Goal: Transaction & Acquisition: Obtain resource

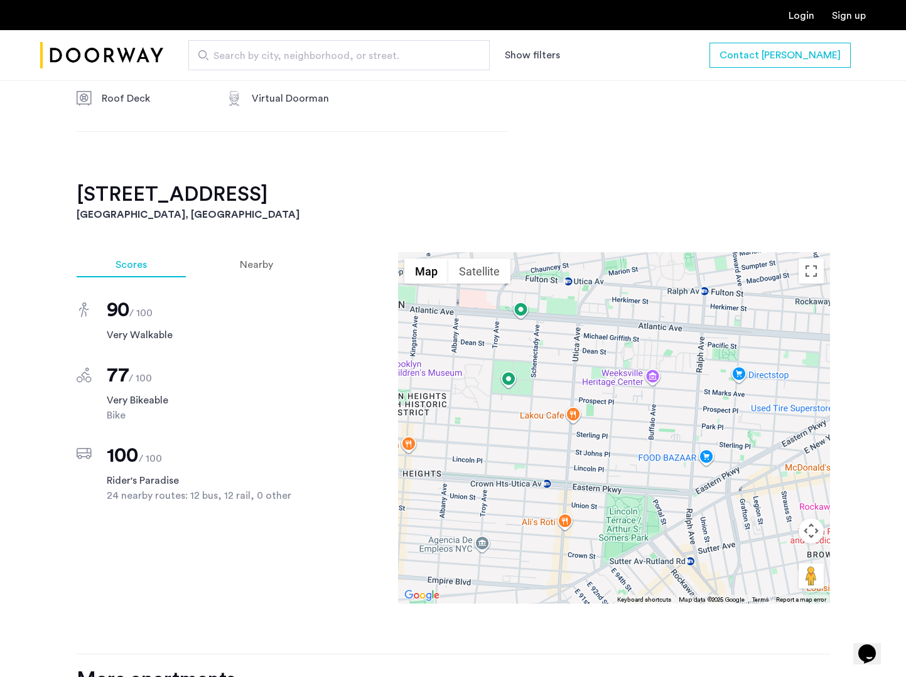
scroll to position [1001, 0]
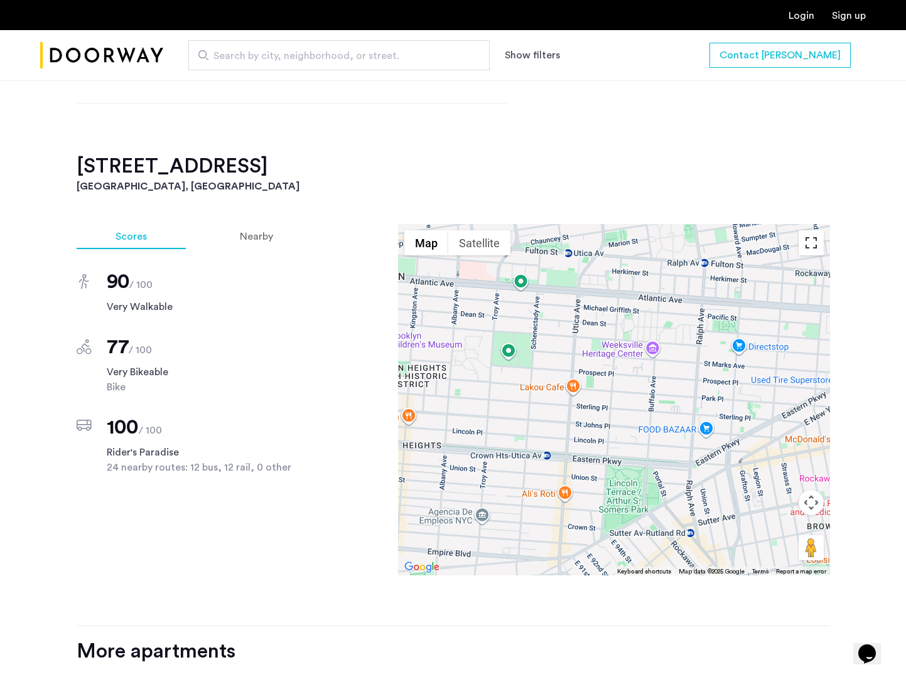
click at [817, 256] on button "Toggle fullscreen view" at bounding box center [811, 242] width 25 height 25
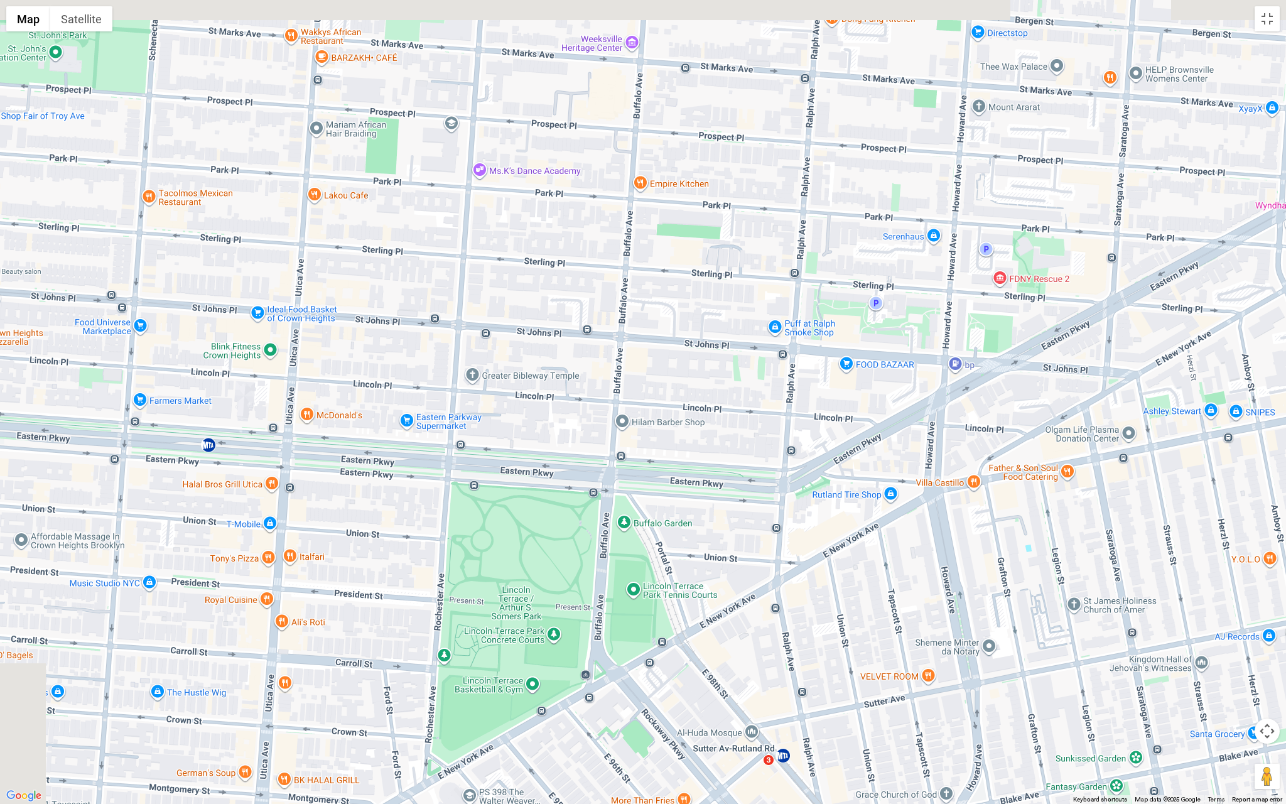
drag, startPoint x: 460, startPoint y: 419, endPoint x: 675, endPoint y: 515, distance: 235.0
click at [675, 515] on div at bounding box center [643, 402] width 1286 height 804
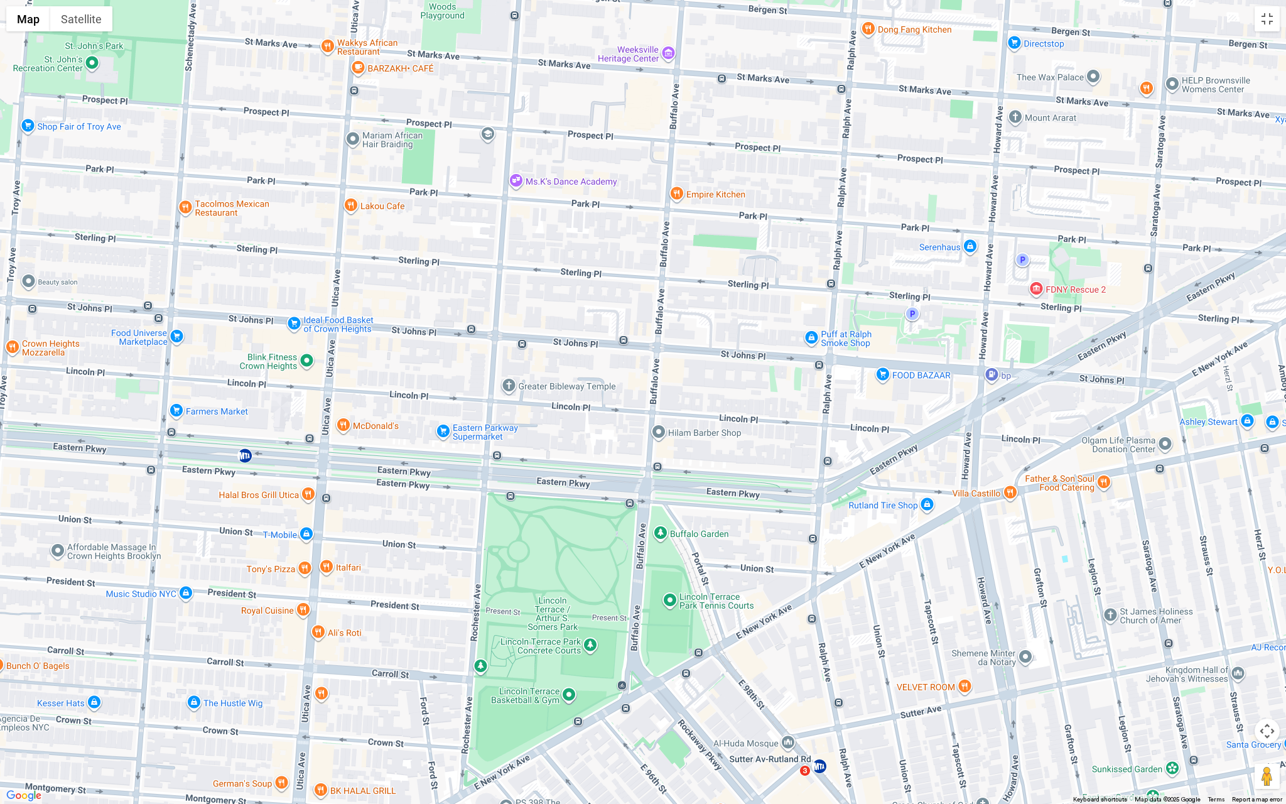
click at [498, 385] on div at bounding box center [643, 402] width 1286 height 804
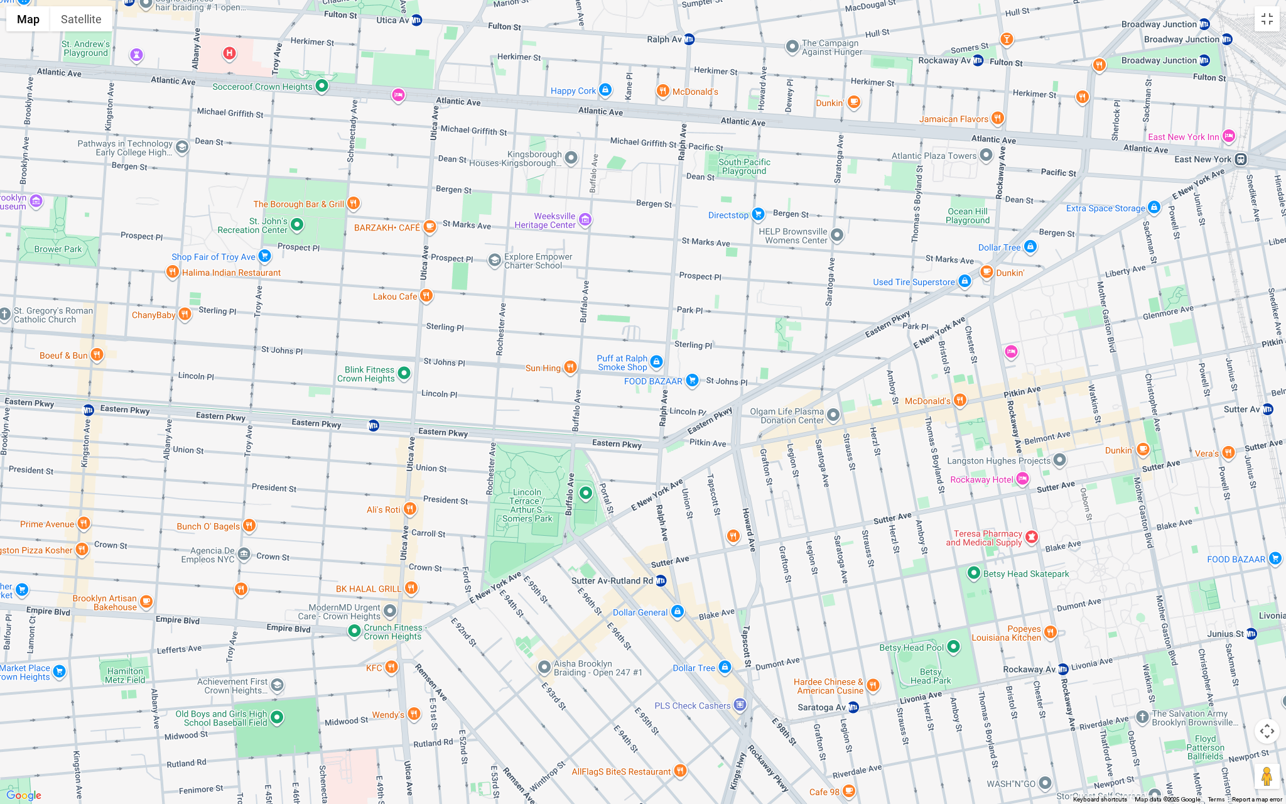
click at [502, 399] on div at bounding box center [643, 402] width 1286 height 804
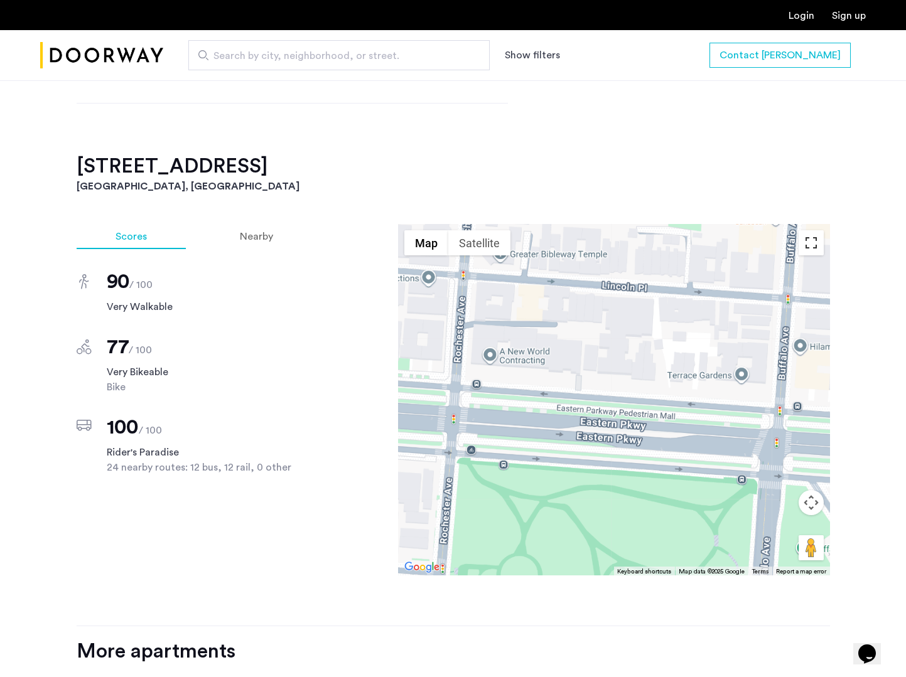
click at [809, 256] on button "Toggle fullscreen view" at bounding box center [811, 242] width 25 height 25
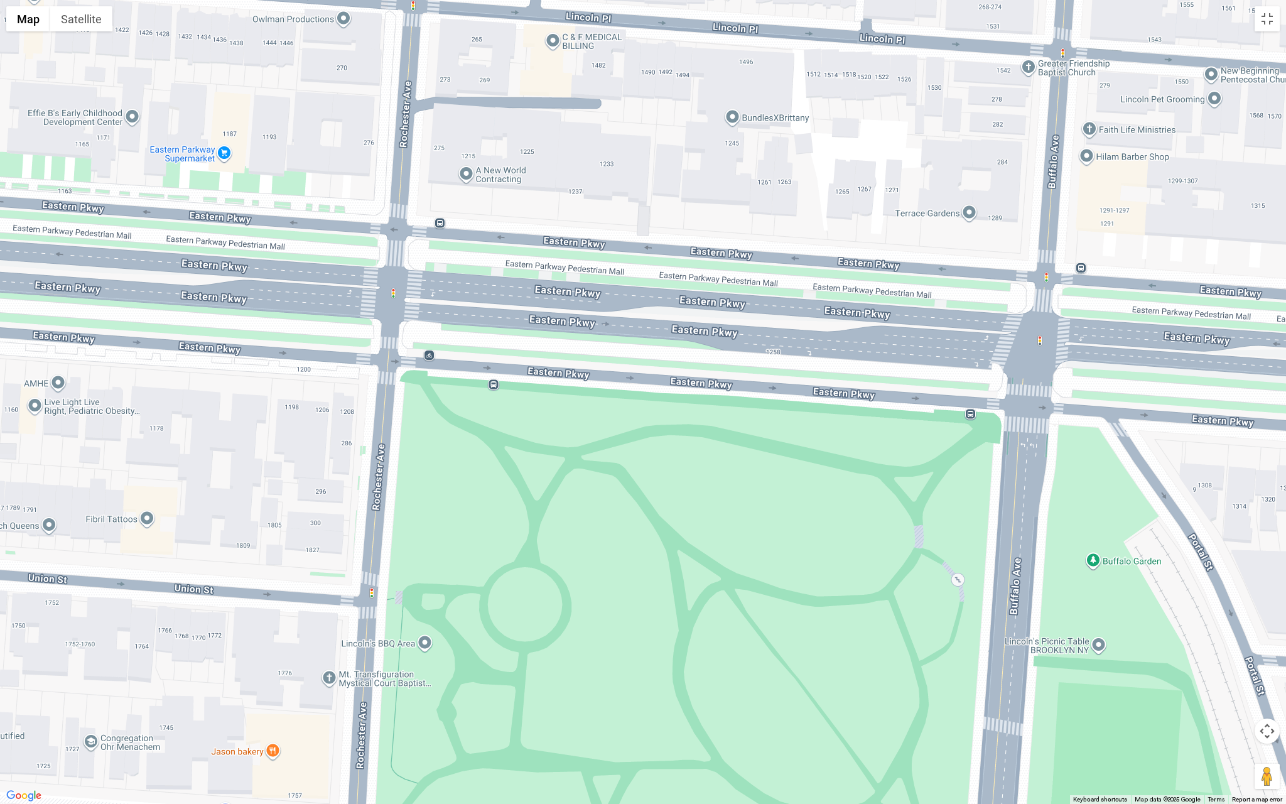
drag, startPoint x: 434, startPoint y: 311, endPoint x: 439, endPoint y: 357, distance: 46.2
click at [436, 352] on div at bounding box center [643, 402] width 1286 height 804
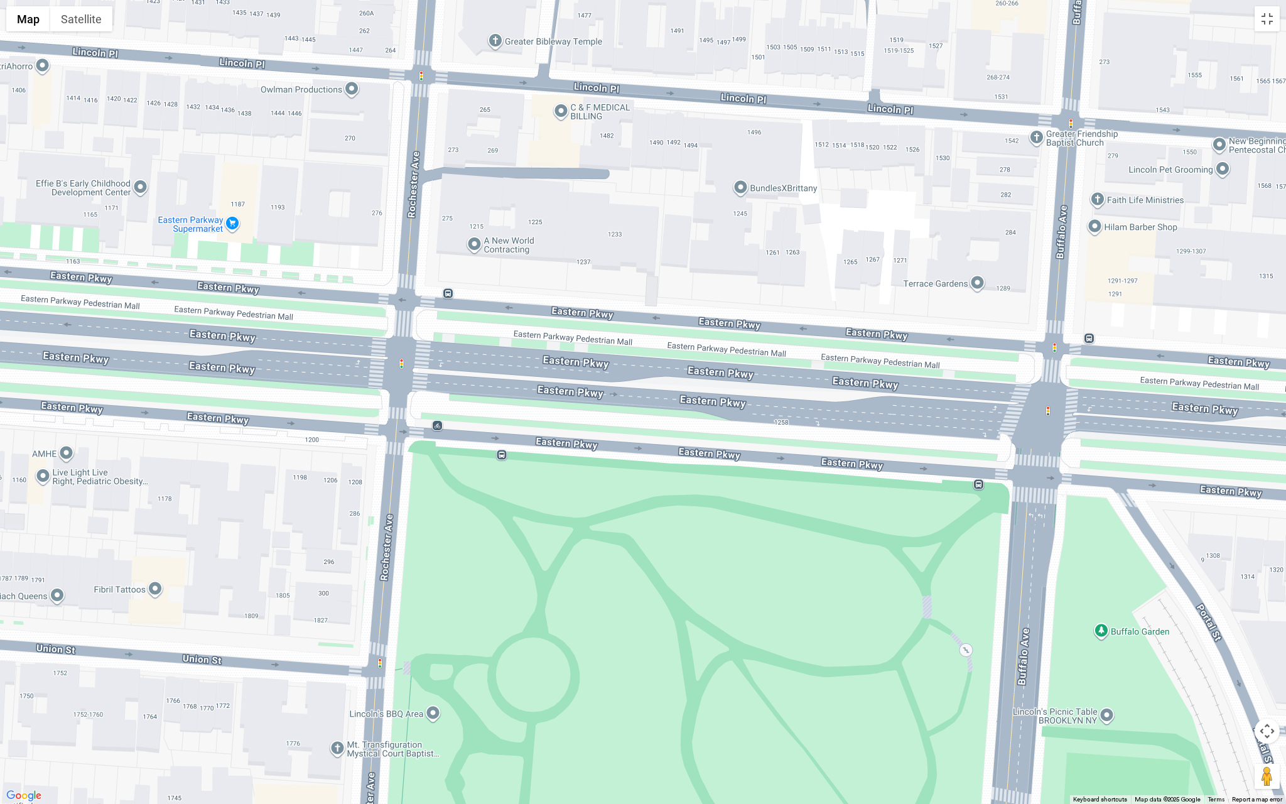
drag, startPoint x: 456, startPoint y: 154, endPoint x: 455, endPoint y: 178, distance: 23.9
click at [455, 178] on div at bounding box center [643, 402] width 1286 height 804
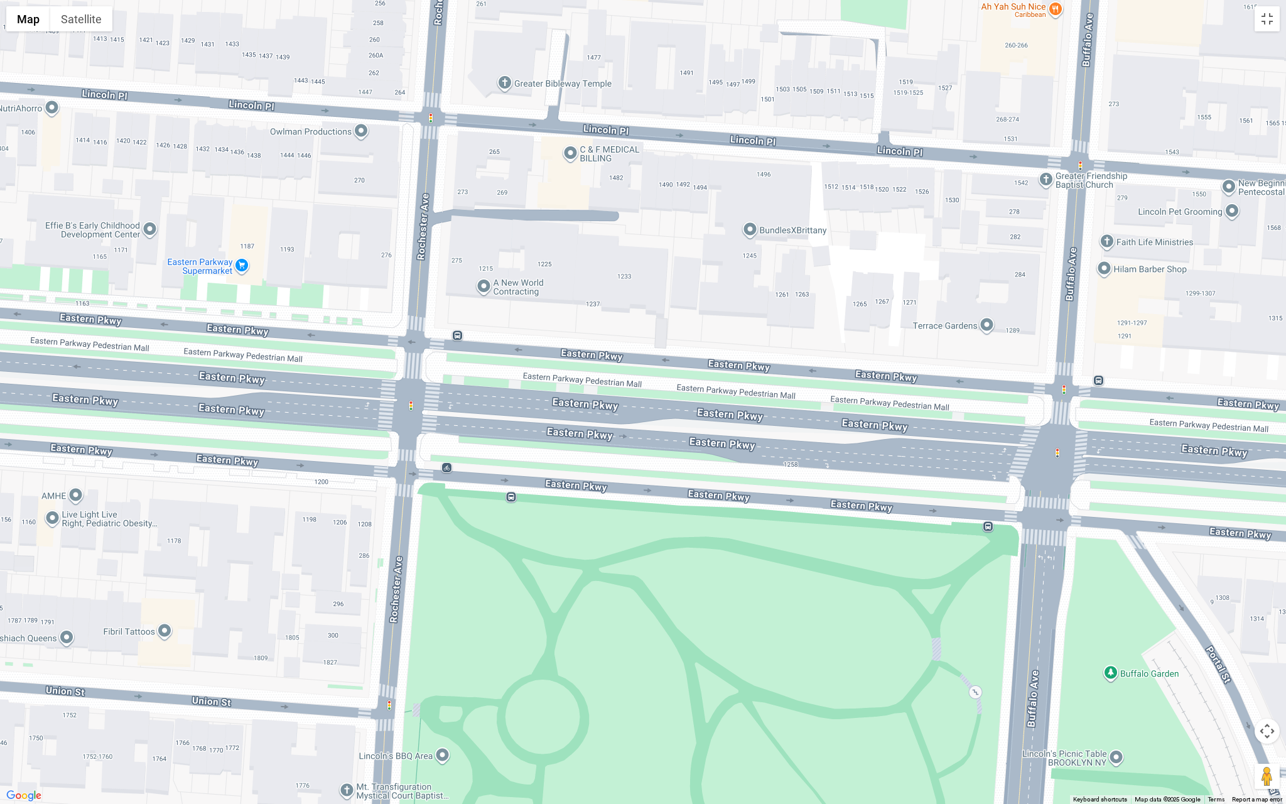
drag, startPoint x: 455, startPoint y: 178, endPoint x: 493, endPoint y: 388, distance: 213.7
click at [493, 387] on div at bounding box center [643, 402] width 1286 height 804
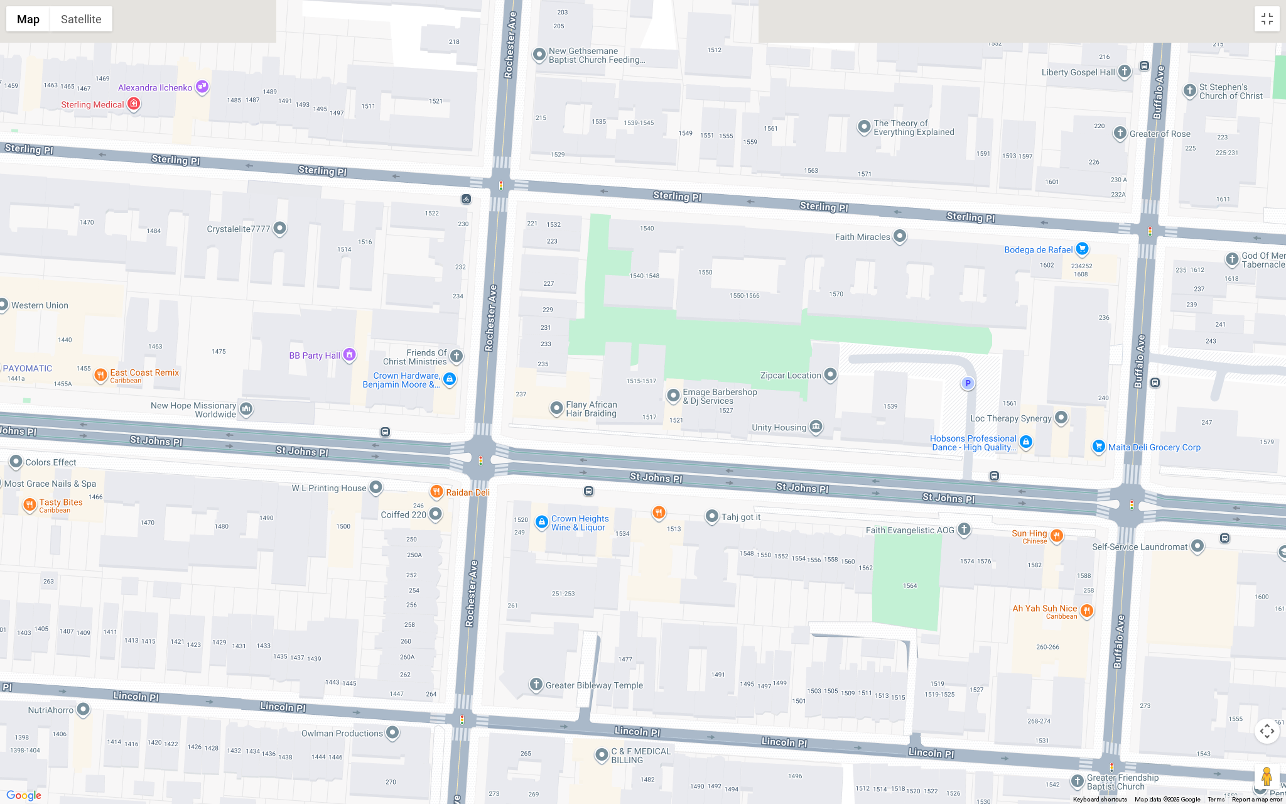
drag, startPoint x: 549, startPoint y: 275, endPoint x: 551, endPoint y: 682, distance: 407.5
click at [551, 677] on div at bounding box center [643, 402] width 1286 height 804
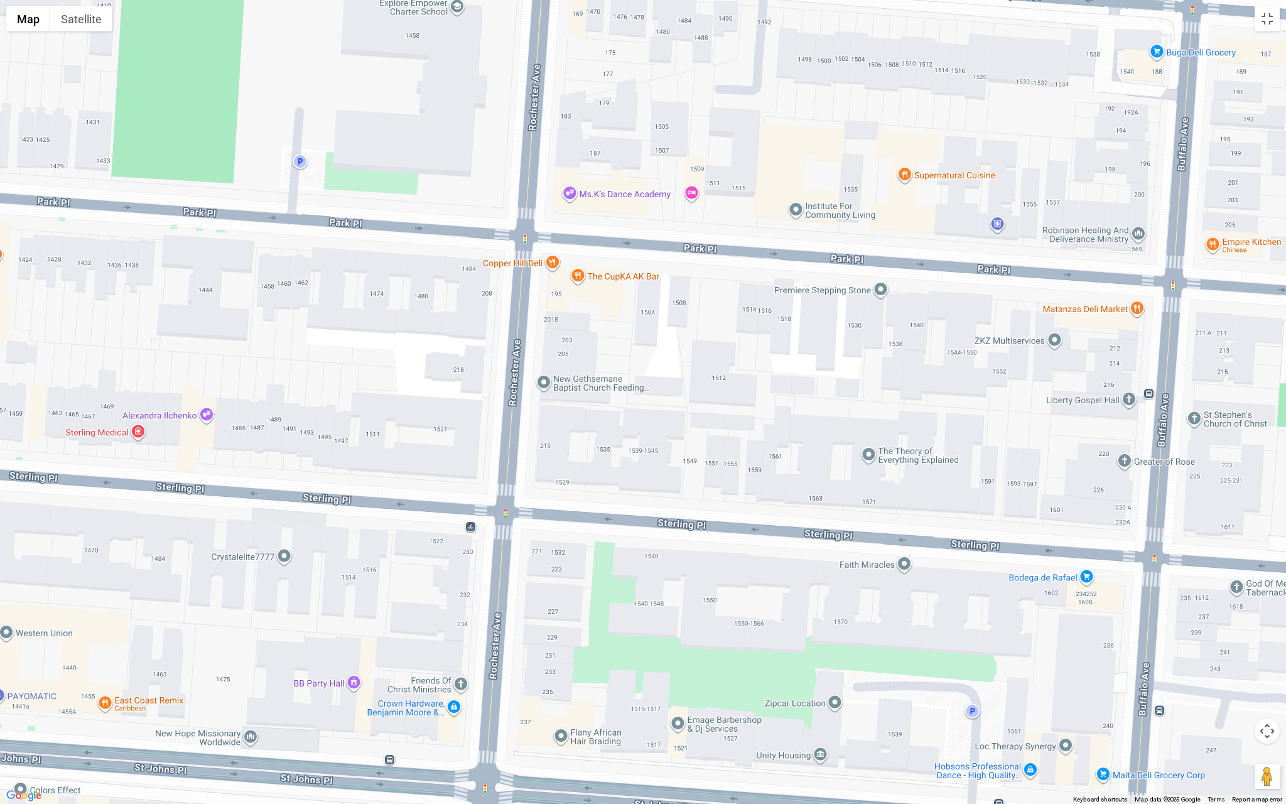
drag, startPoint x: 524, startPoint y: 272, endPoint x: 532, endPoint y: 598, distance: 325.3
click at [532, 598] on div at bounding box center [643, 402] width 1286 height 804
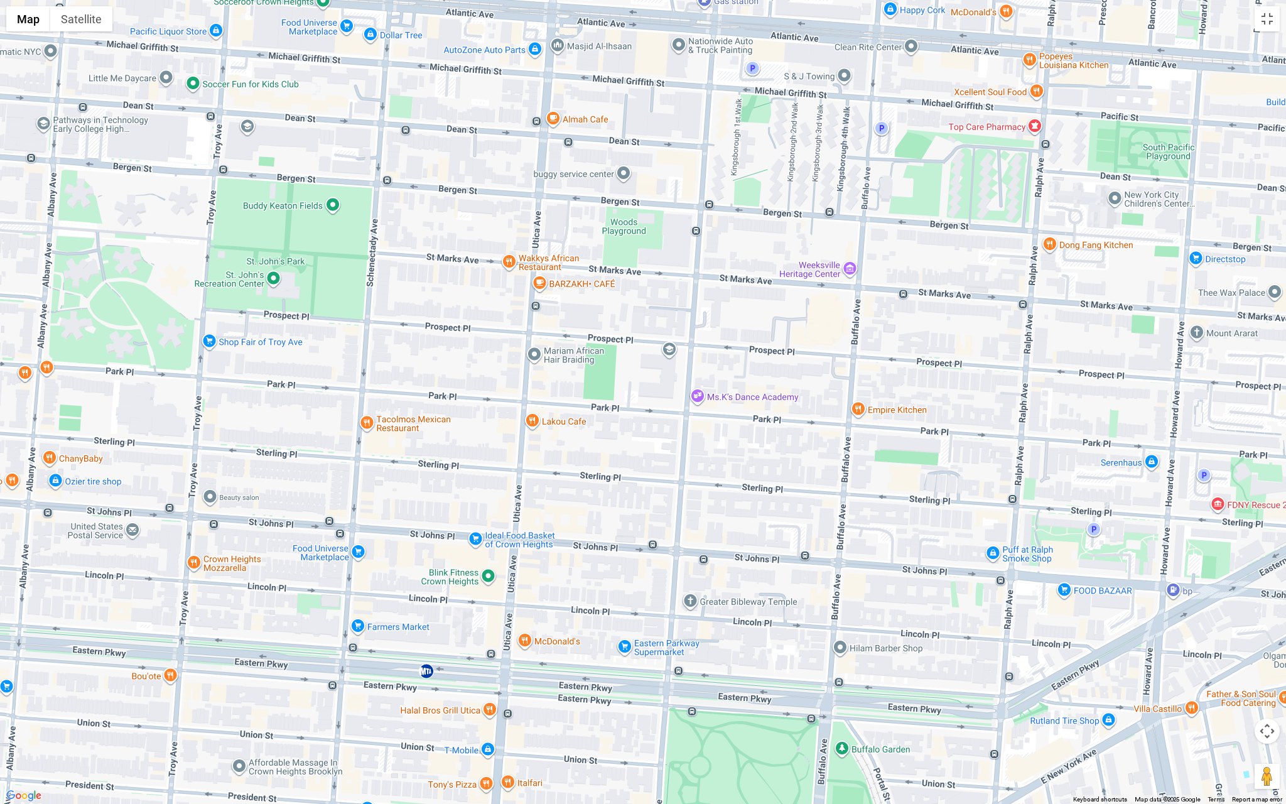
drag, startPoint x: 538, startPoint y: 364, endPoint x: 682, endPoint y: 434, distance: 160.0
click at [682, 434] on div at bounding box center [643, 402] width 1286 height 804
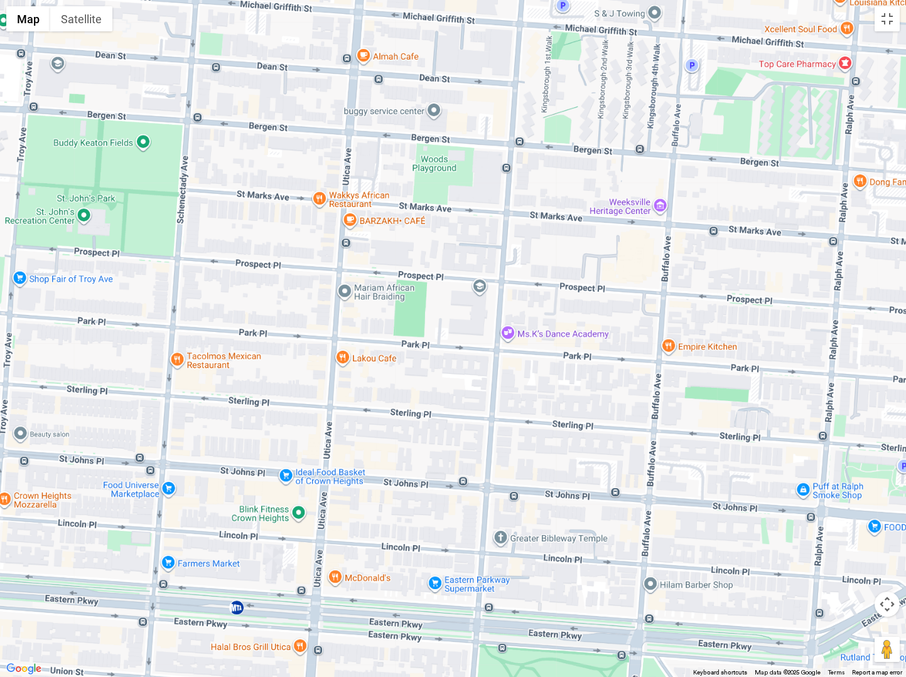
click at [72, 4] on div at bounding box center [453, 338] width 906 height 677
click at [105, 24] on button "Satellite" at bounding box center [81, 18] width 62 height 25
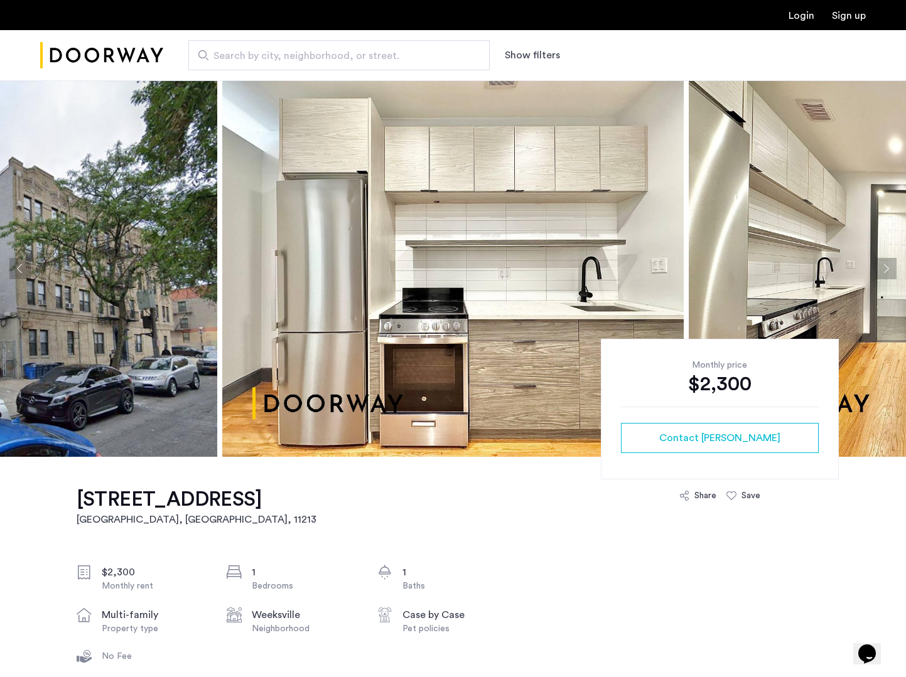
click at [116, 58] on img "Cazamio Logo" at bounding box center [101, 55] width 123 height 47
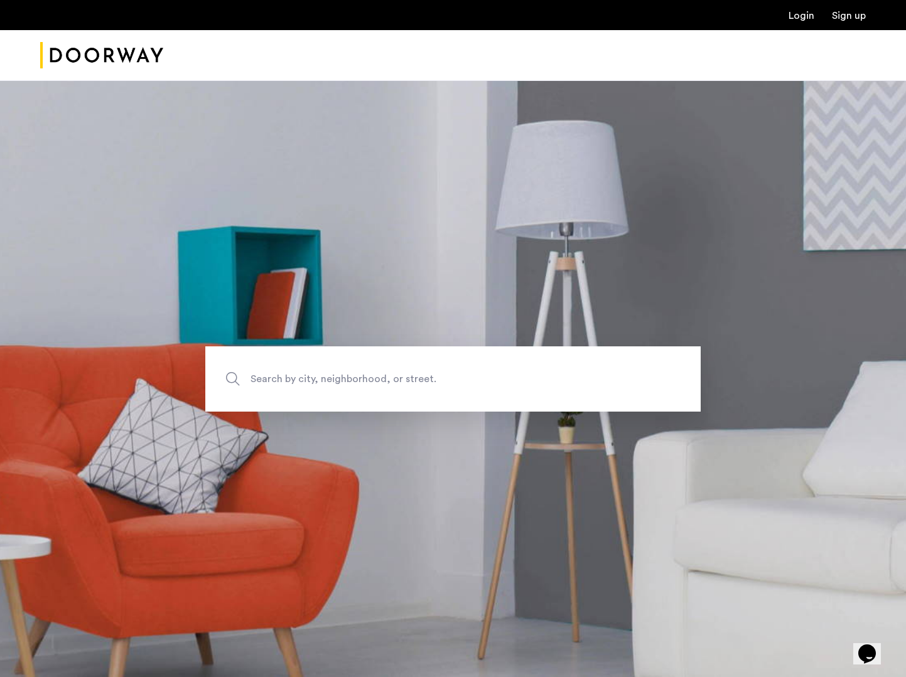
click at [282, 378] on span "Search by city, neighborhood, or street." at bounding box center [424, 378] width 347 height 17
click at [282, 378] on input "Search by city, neighborhood, or street." at bounding box center [452, 379] width 495 height 65
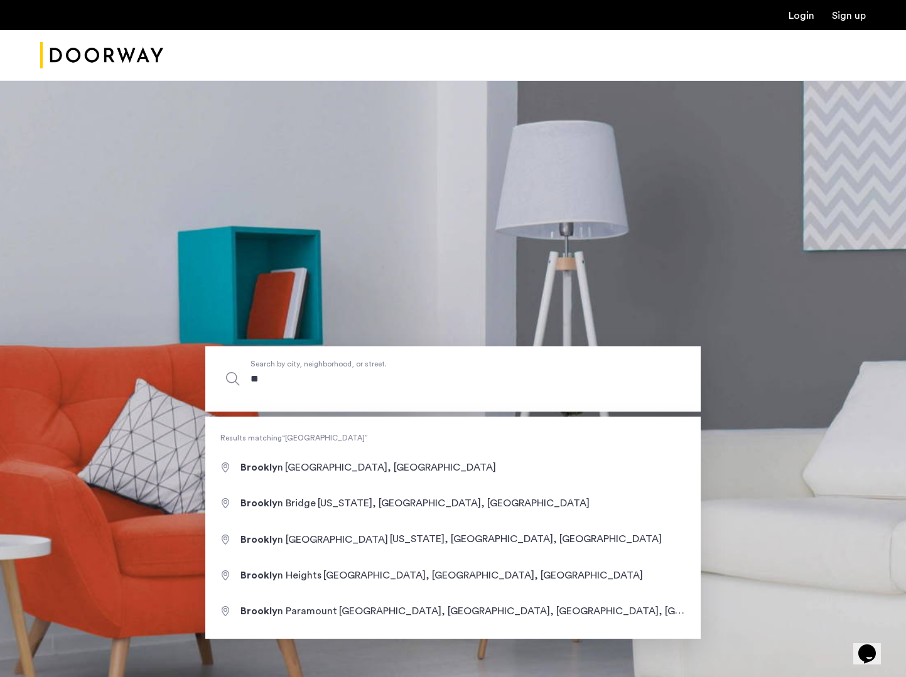
type input "*"
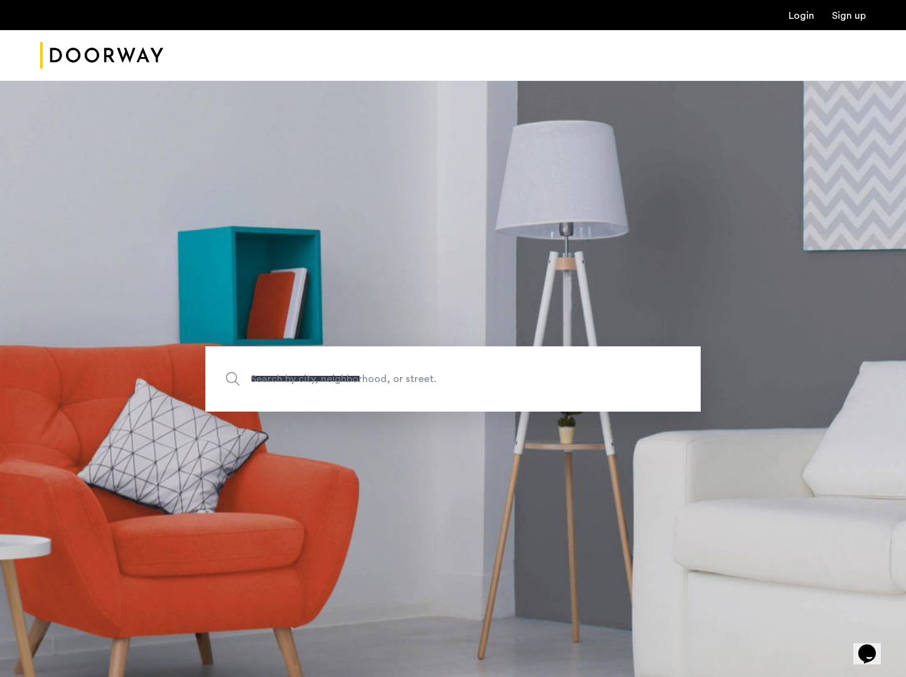
type input "**********"
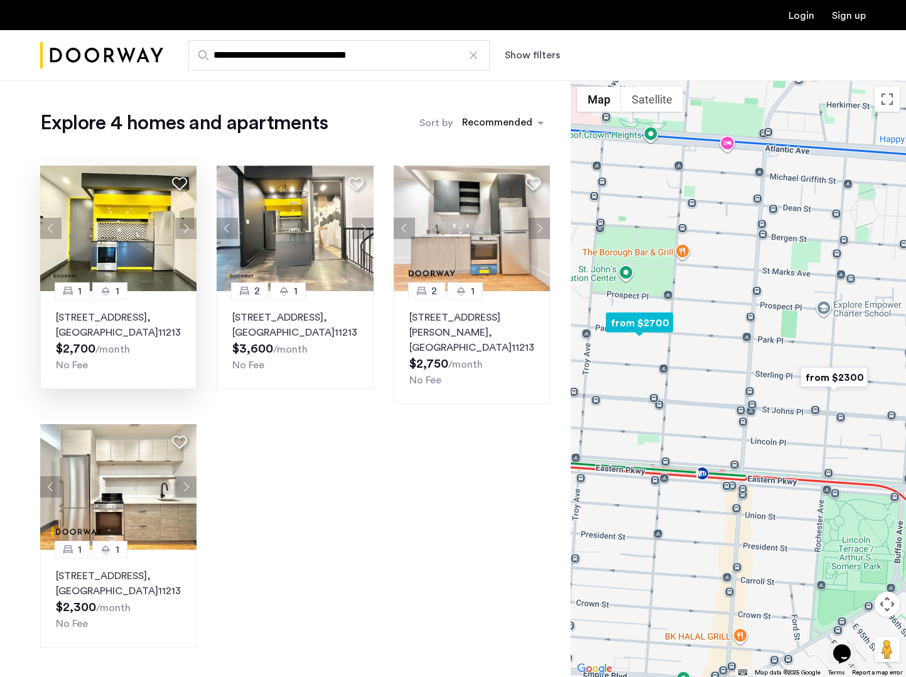
click at [167, 279] on img at bounding box center [118, 229] width 157 height 126
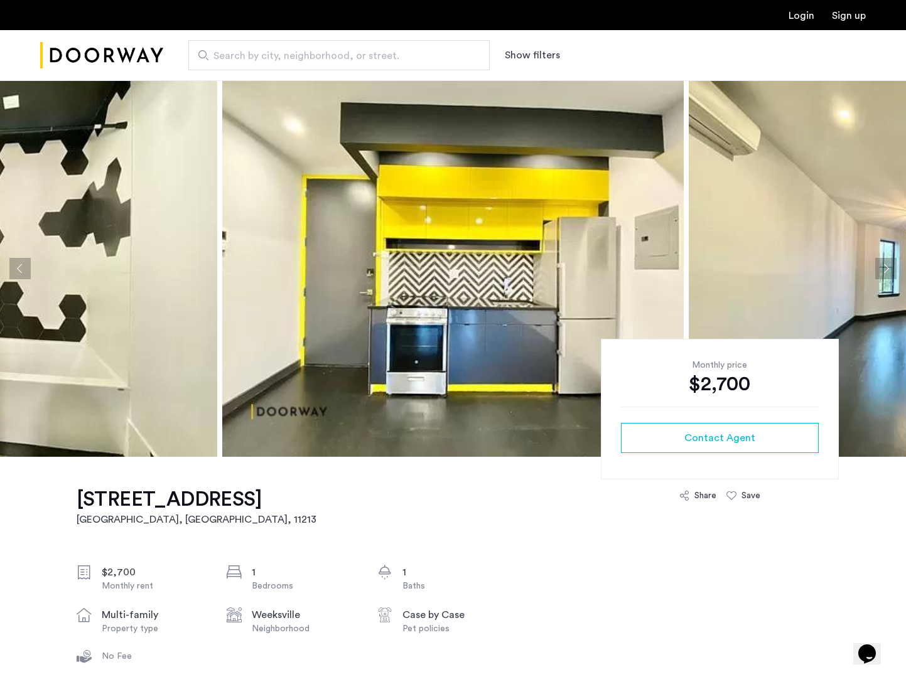
click at [881, 266] on button "Next apartment" at bounding box center [885, 268] width 21 height 21
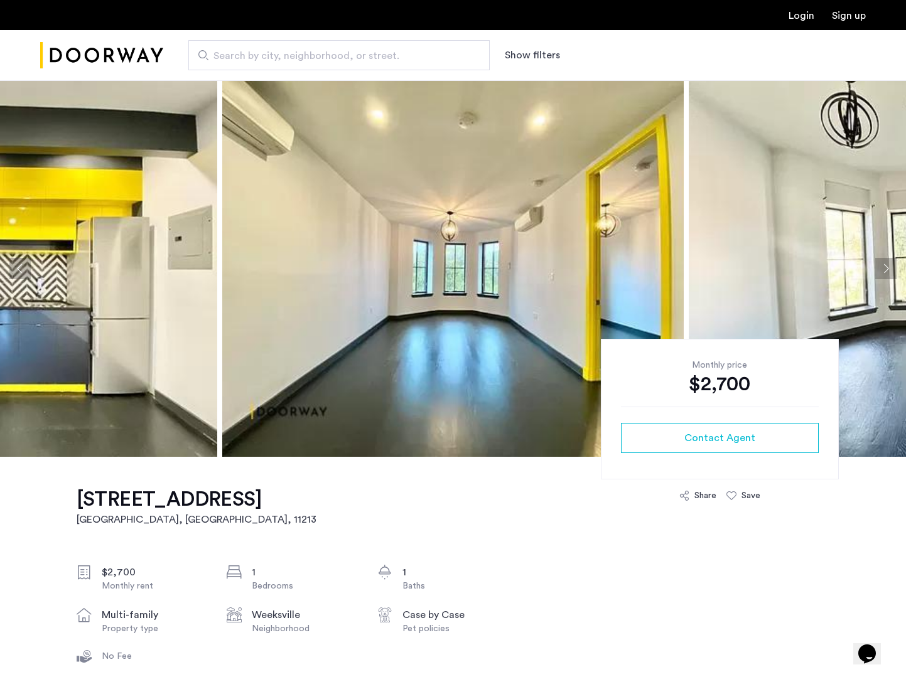
click at [879, 269] on button "Next apartment" at bounding box center [885, 268] width 21 height 21
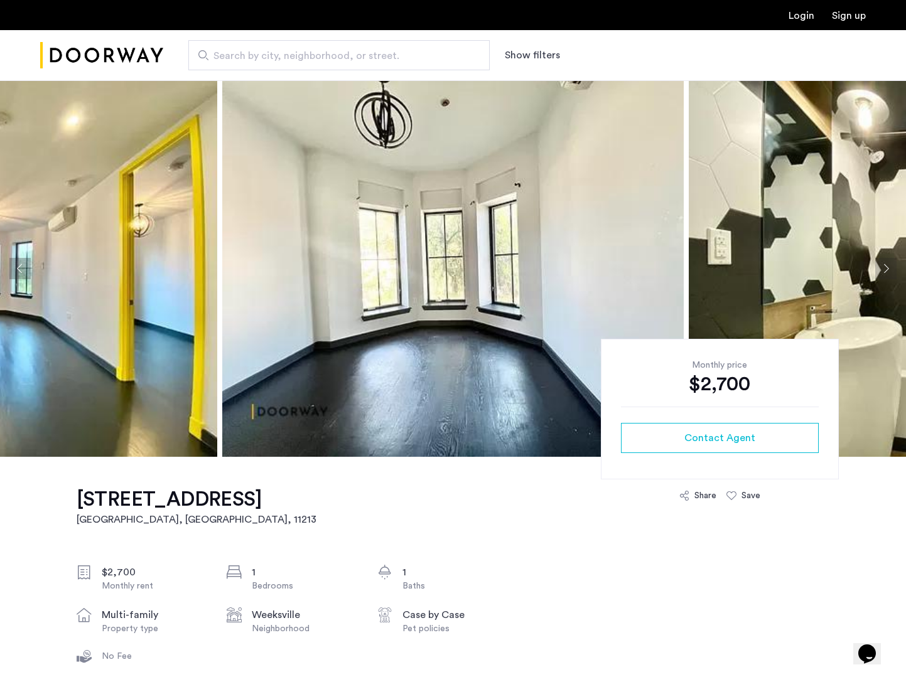
click at [881, 269] on button "Next apartment" at bounding box center [885, 268] width 21 height 21
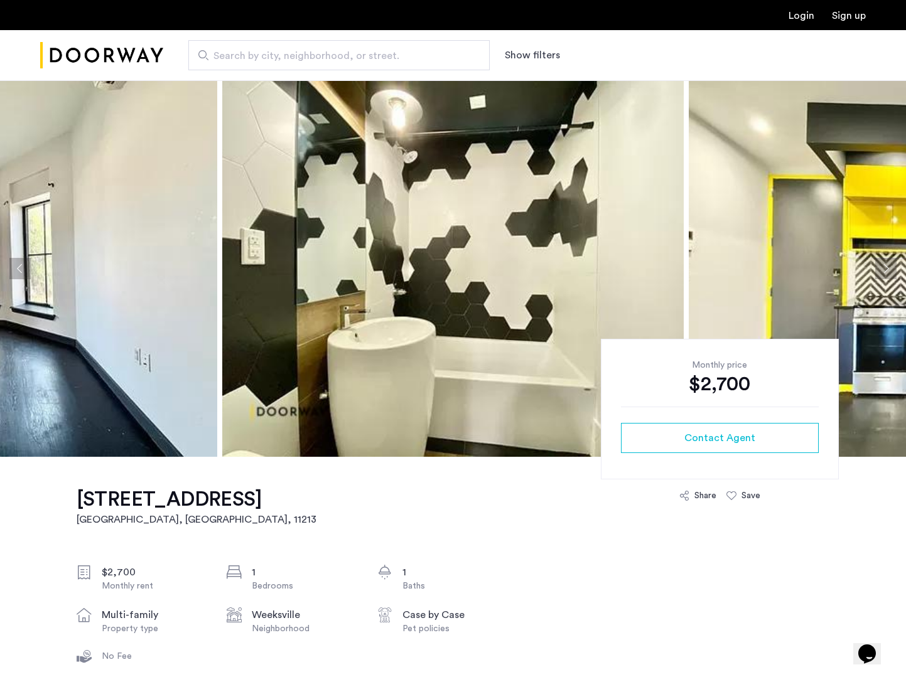
click at [881, 269] on button "Next apartment" at bounding box center [885, 268] width 21 height 21
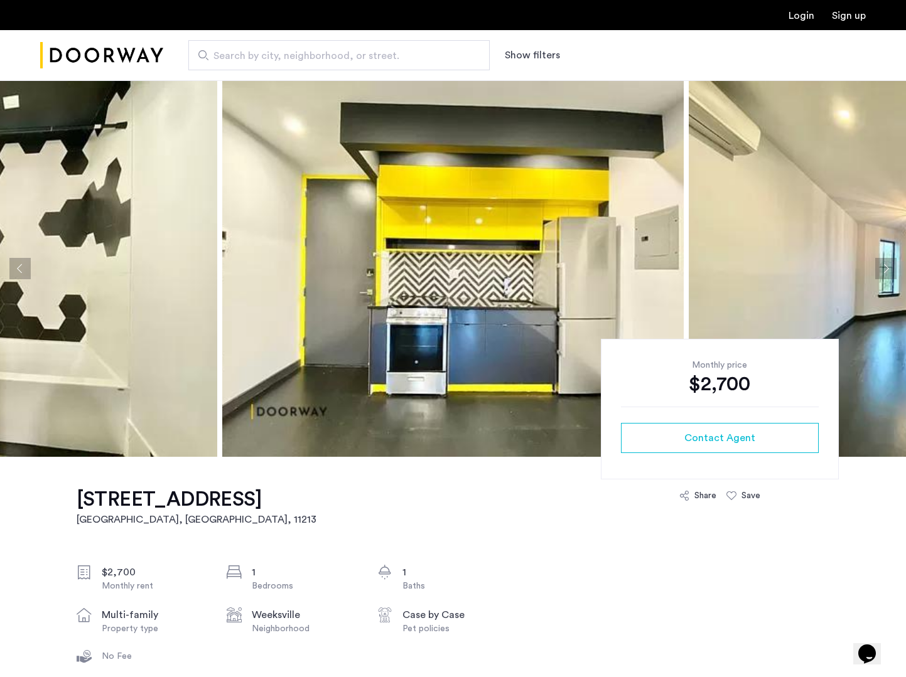
click at [881, 269] on button "Next apartment" at bounding box center [885, 268] width 21 height 21
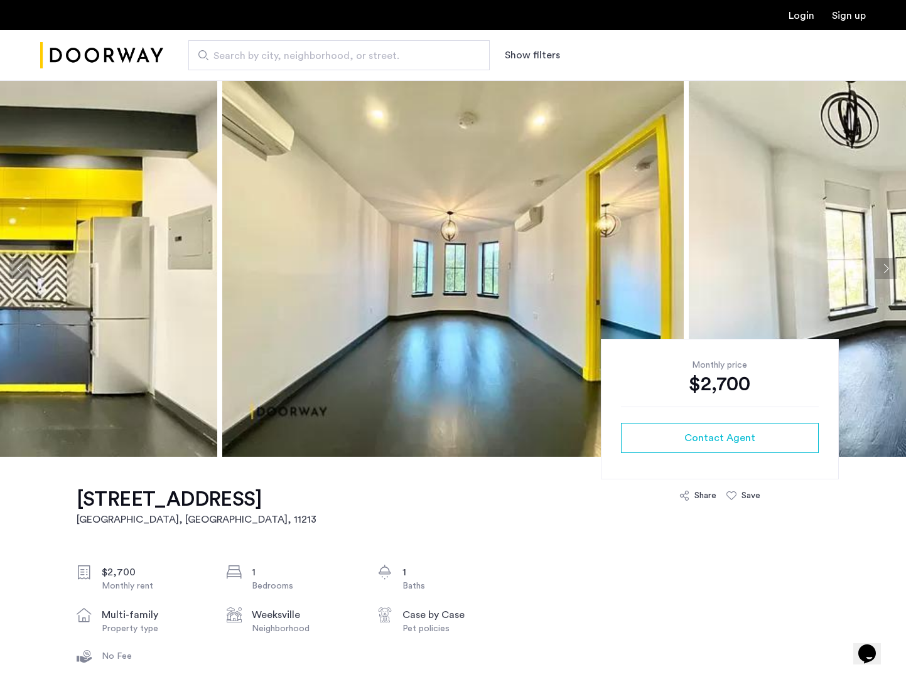
click at [881, 269] on button "Next apartment" at bounding box center [885, 268] width 21 height 21
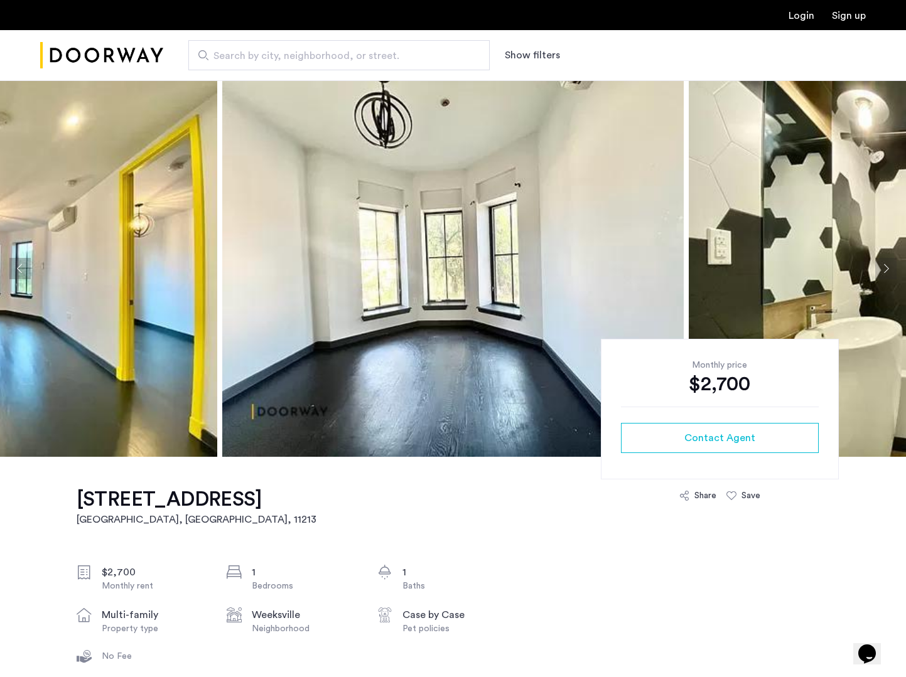
click at [881, 269] on button "Next apartment" at bounding box center [885, 268] width 21 height 21
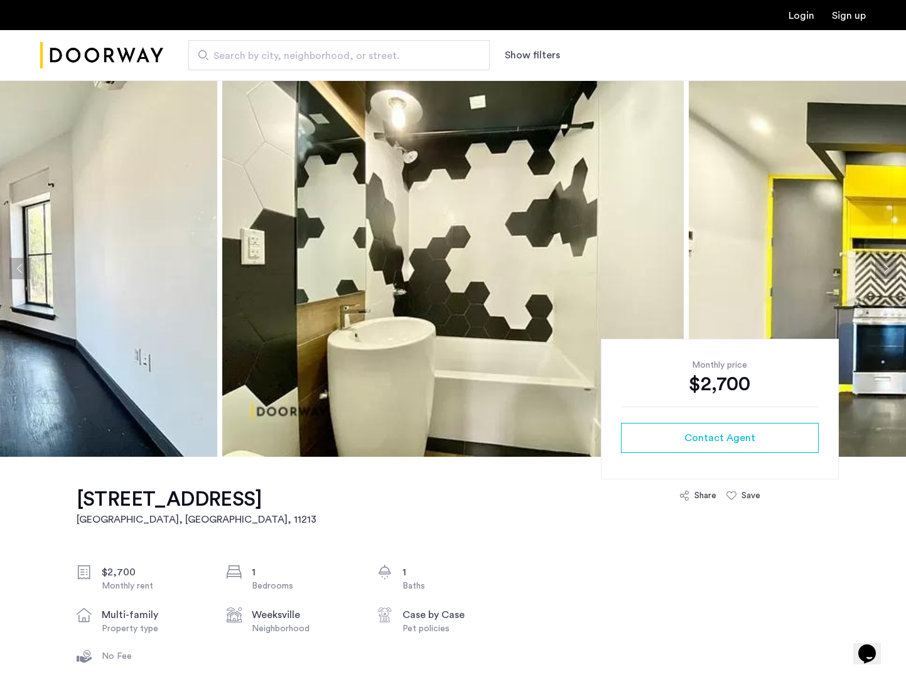
click at [880, 270] on button "Next apartment" at bounding box center [885, 268] width 21 height 21
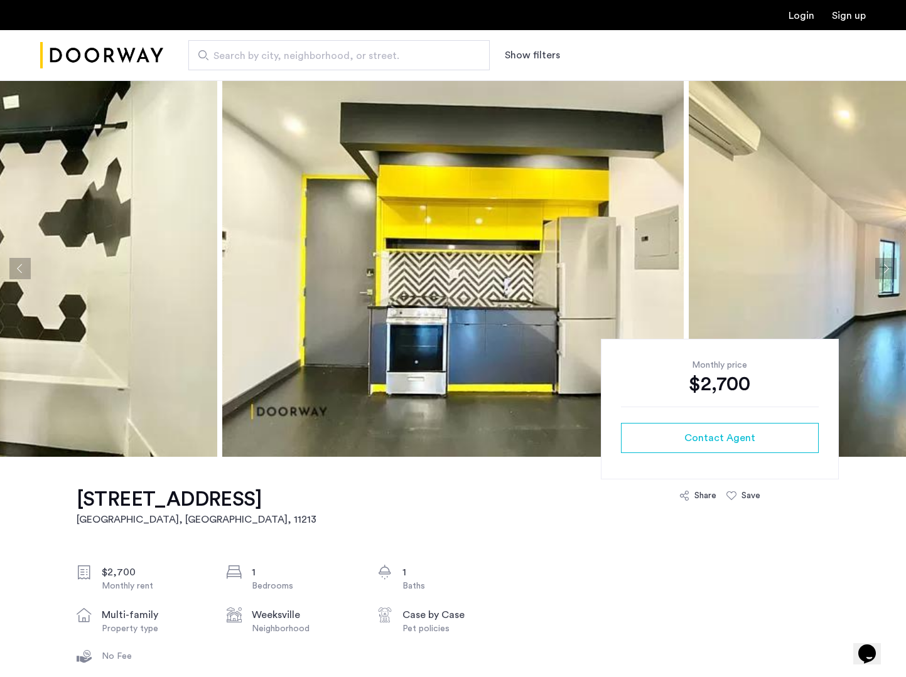
click at [880, 271] on button "Next apartment" at bounding box center [885, 268] width 21 height 21
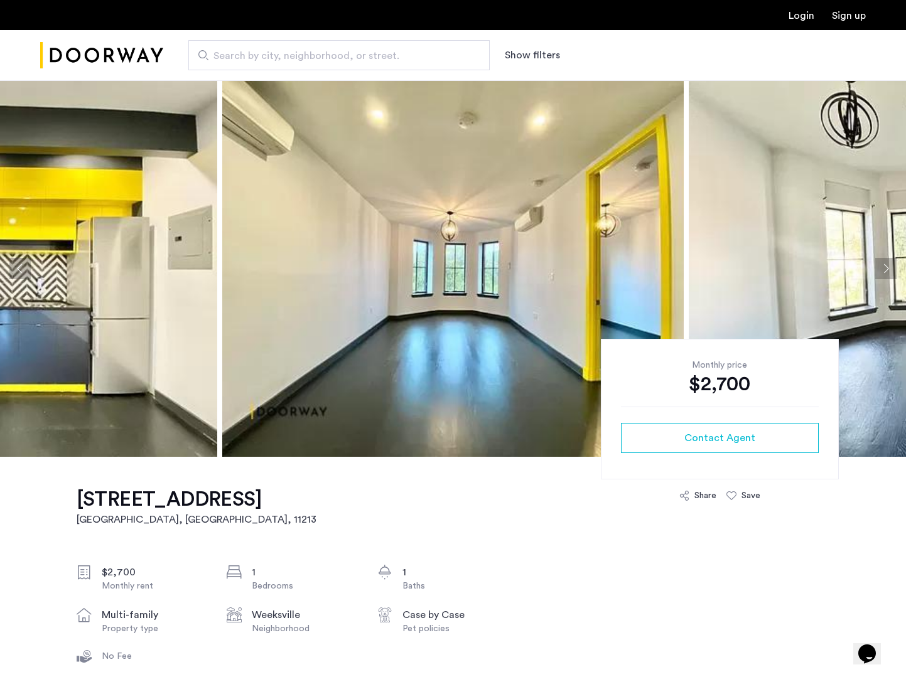
click at [880, 272] on button "Next apartment" at bounding box center [885, 268] width 21 height 21
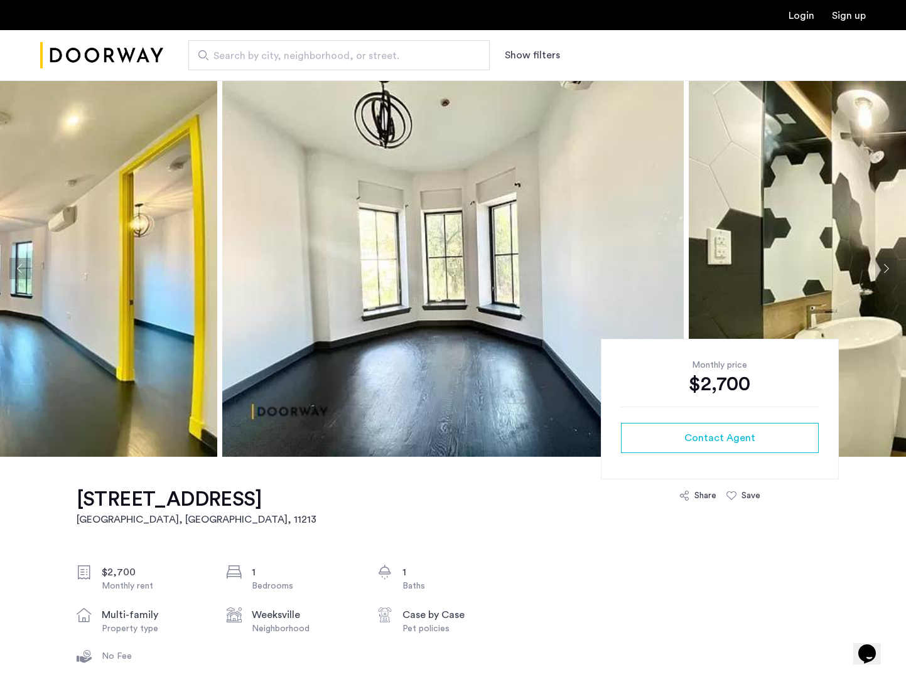
click at [878, 276] on button "Next apartment" at bounding box center [885, 268] width 21 height 21
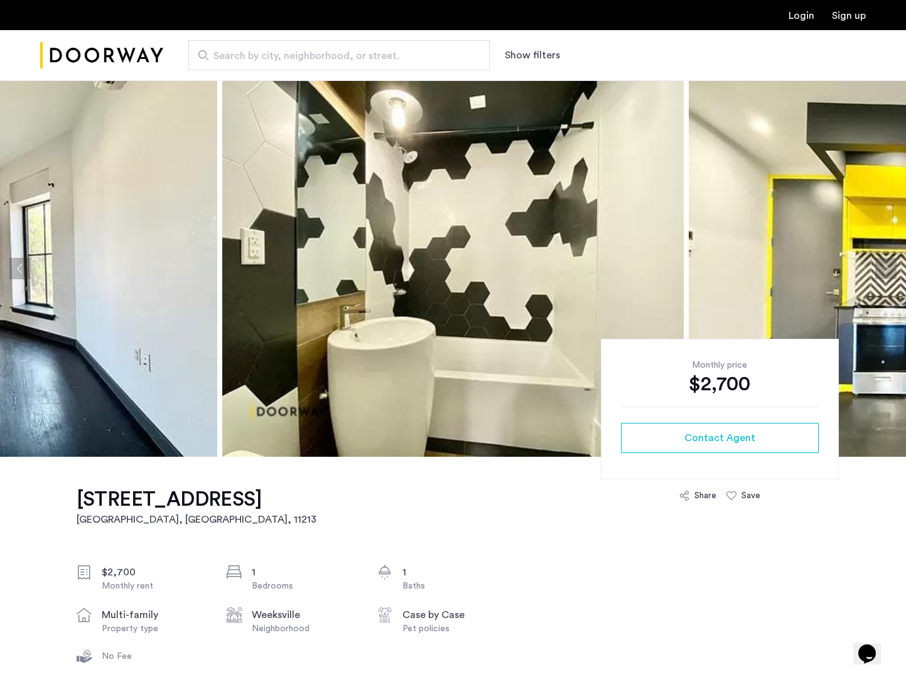
click at [878, 276] on button "Next apartment" at bounding box center [885, 268] width 21 height 21
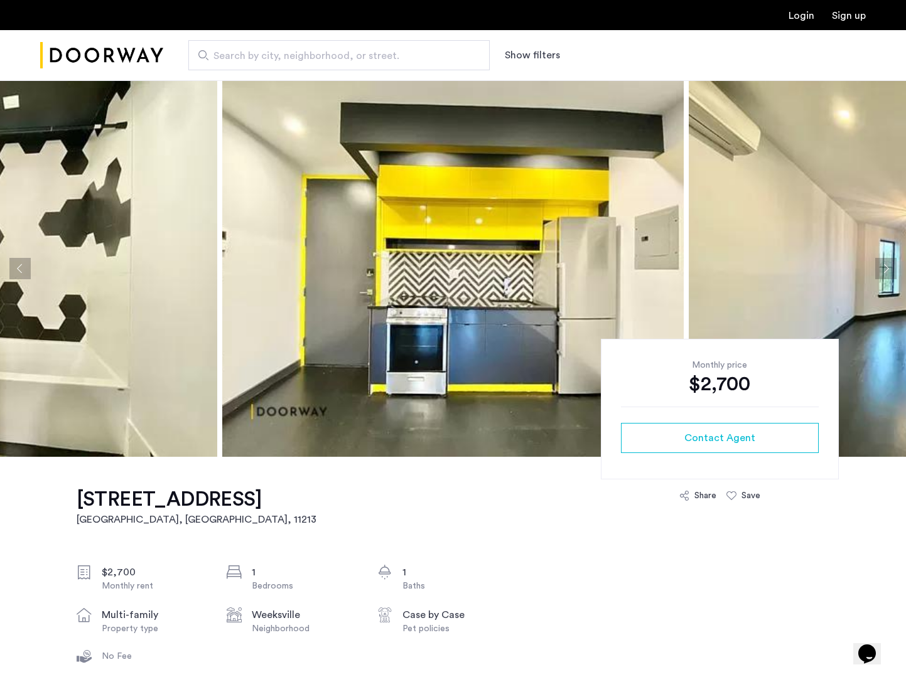
click at [878, 276] on button "Next apartment" at bounding box center [885, 268] width 21 height 21
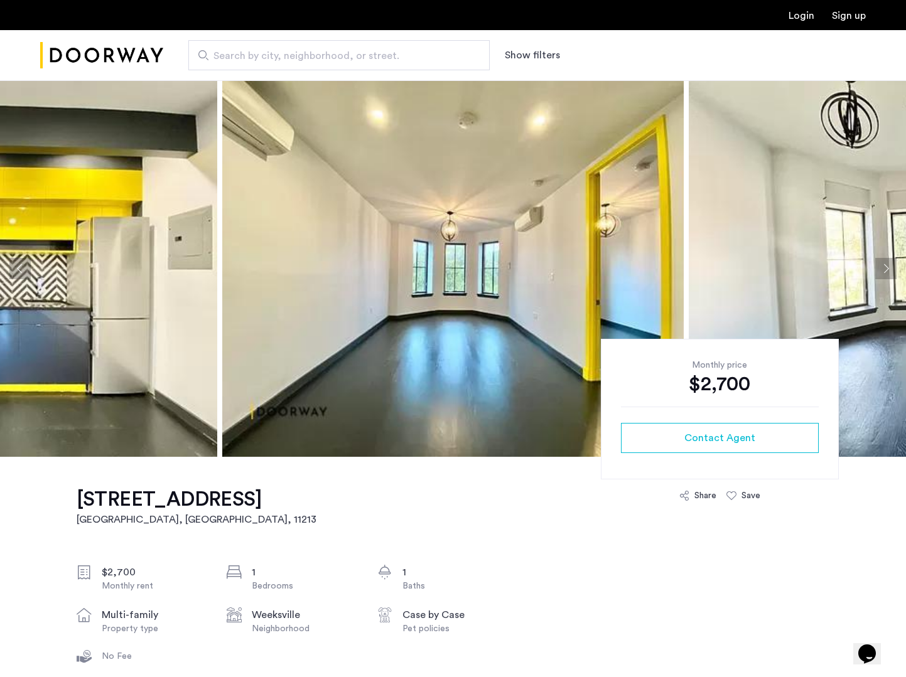
click at [878, 276] on button "Next apartment" at bounding box center [885, 268] width 21 height 21
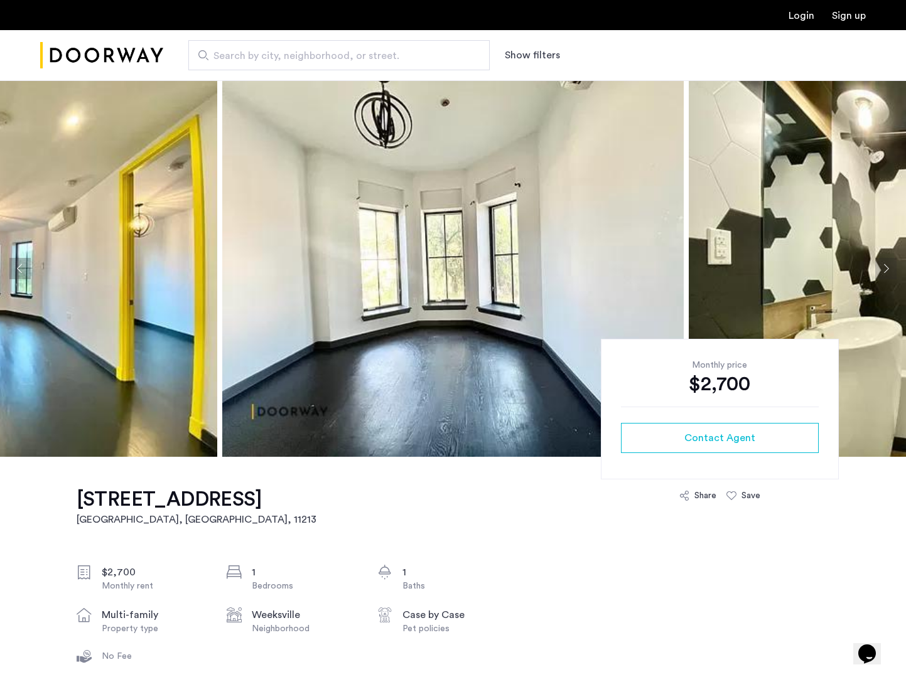
click at [21, 274] on button "Previous apartment" at bounding box center [19, 268] width 21 height 21
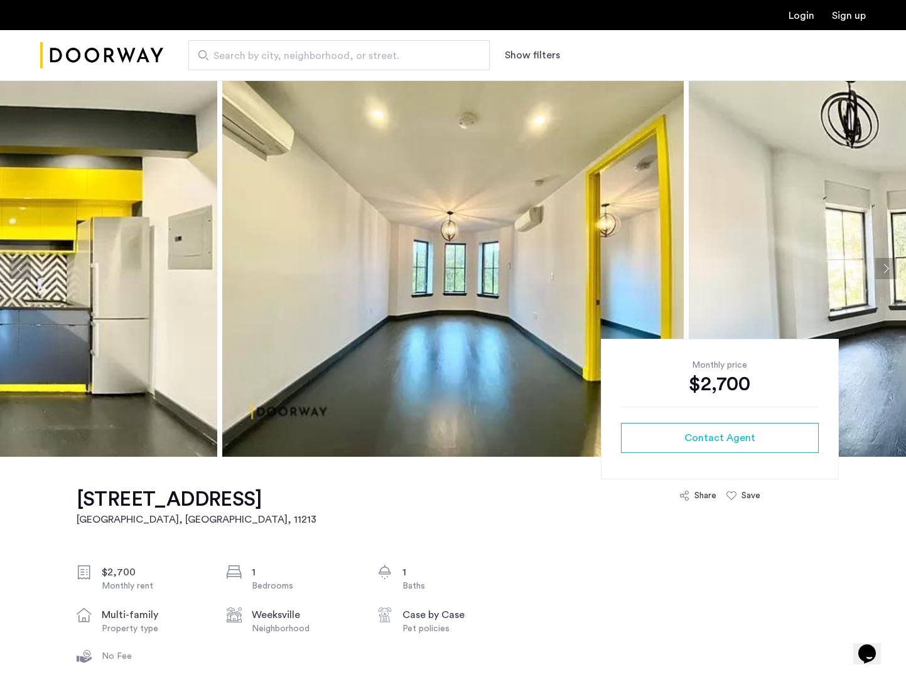
click at [885, 273] on button "Next apartment" at bounding box center [885, 268] width 21 height 21
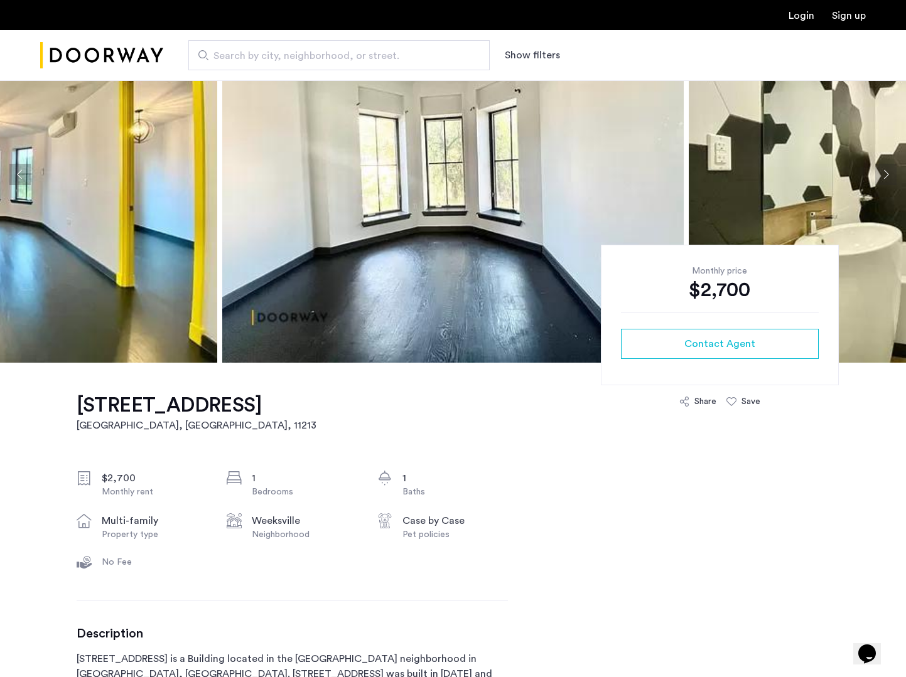
scroll to position [93, 0]
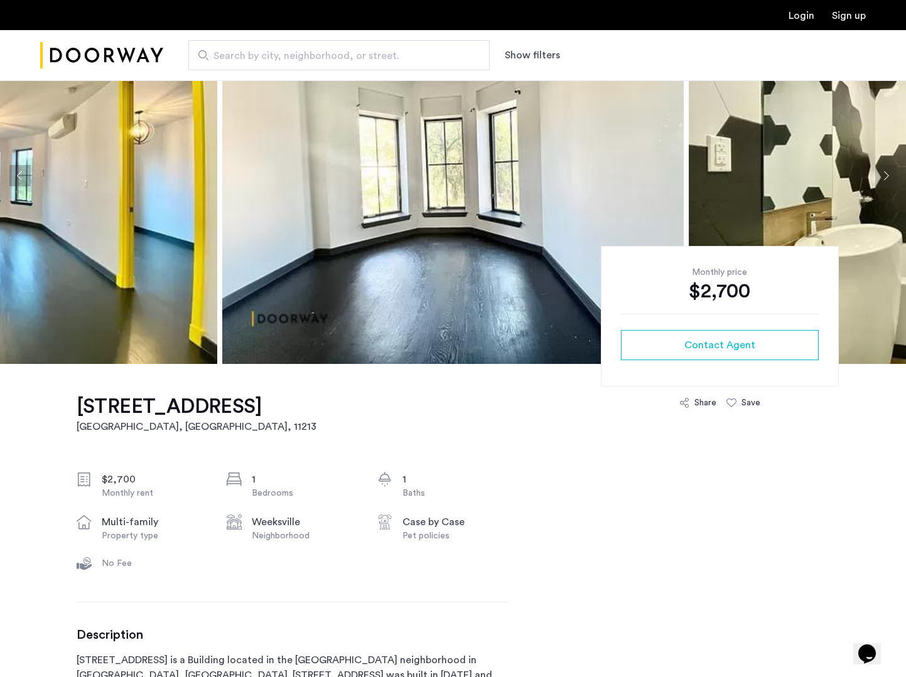
click at [358, 62] on span "Search by city, neighborhood, or street." at bounding box center [333, 55] width 241 height 15
click at [358, 62] on input "Search by city, neighborhood, or street." at bounding box center [338, 55] width 301 height 30
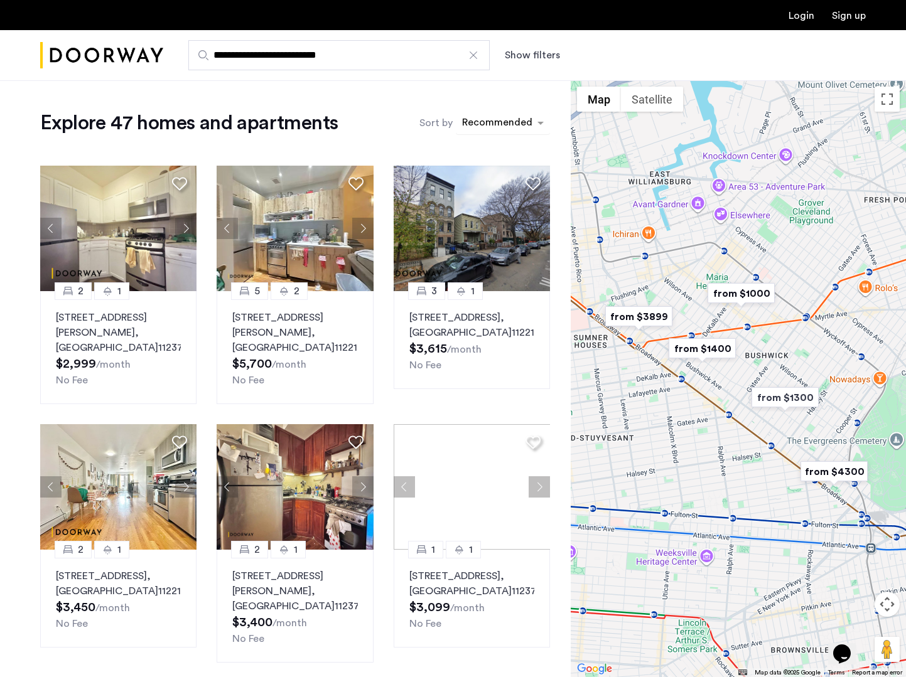
click at [509, 119] on div "sort-apartment" at bounding box center [497, 124] width 74 height 17
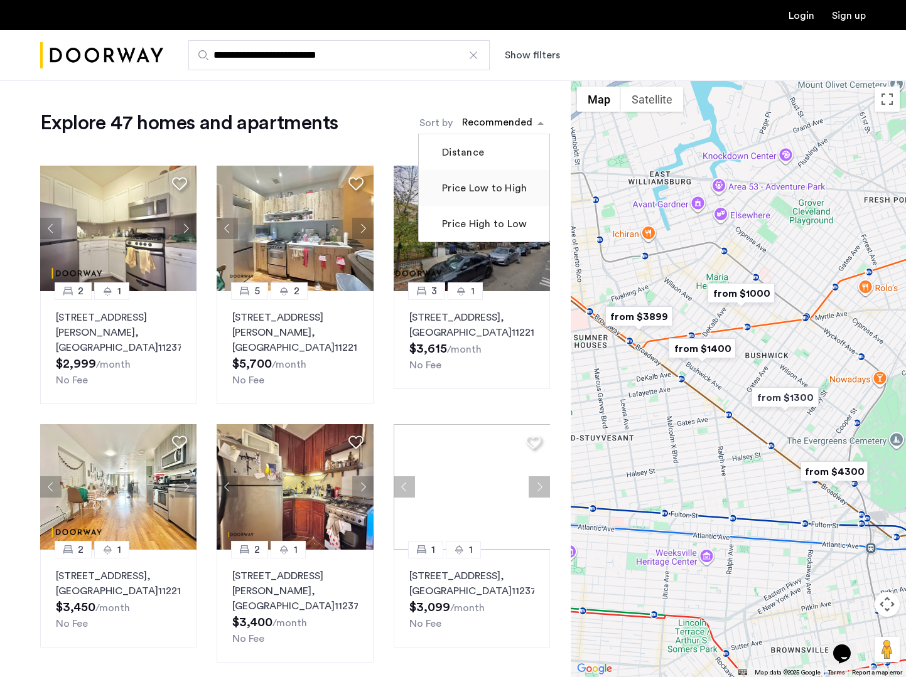
click at [483, 191] on label "Price Low to High" at bounding box center [482, 188] width 87 height 15
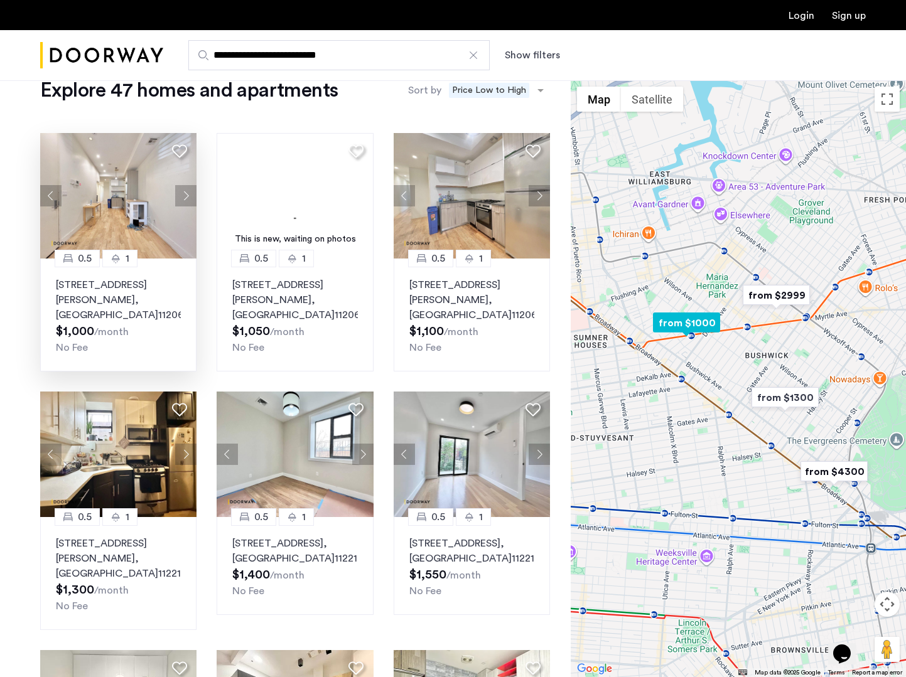
scroll to position [51, 0]
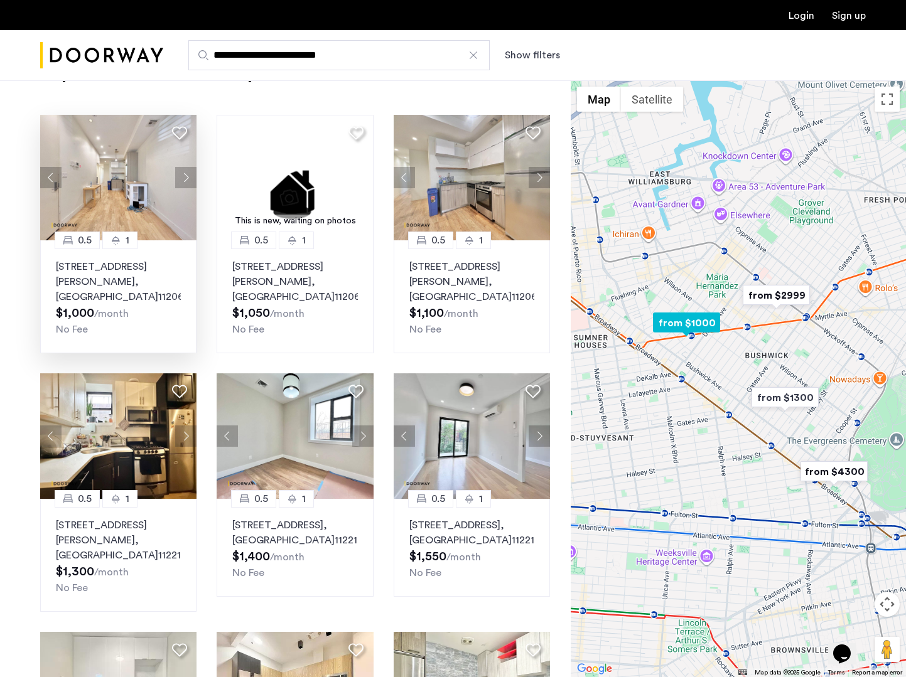
click at [95, 171] on img at bounding box center [118, 178] width 157 height 126
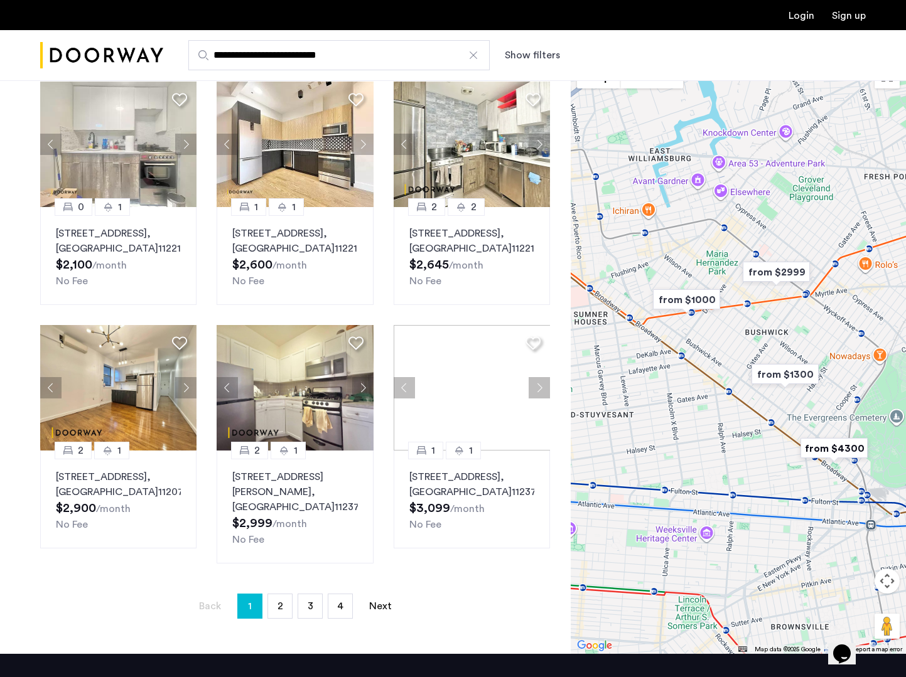
scroll to position [595, 0]
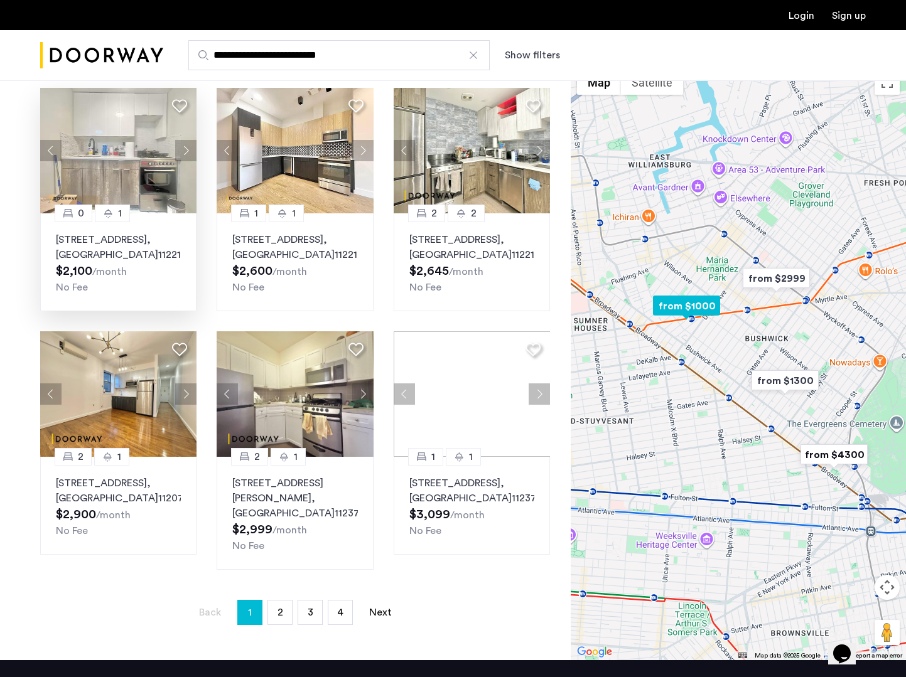
click at [104, 122] on img at bounding box center [118, 151] width 157 height 126
click at [279, 617] on span "2" at bounding box center [281, 613] width 6 height 10
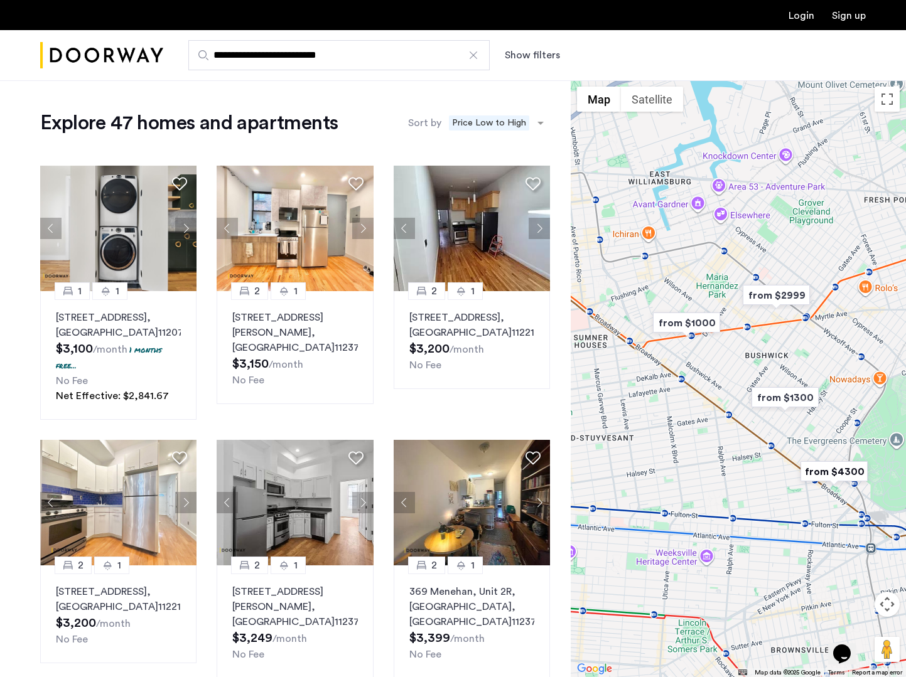
click at [249, 62] on input "**********" at bounding box center [338, 55] width 301 height 30
drag, startPoint x: 256, startPoint y: 55, endPoint x: 195, endPoint y: 58, distance: 61.0
click at [195, 60] on input "**********" at bounding box center [338, 55] width 301 height 30
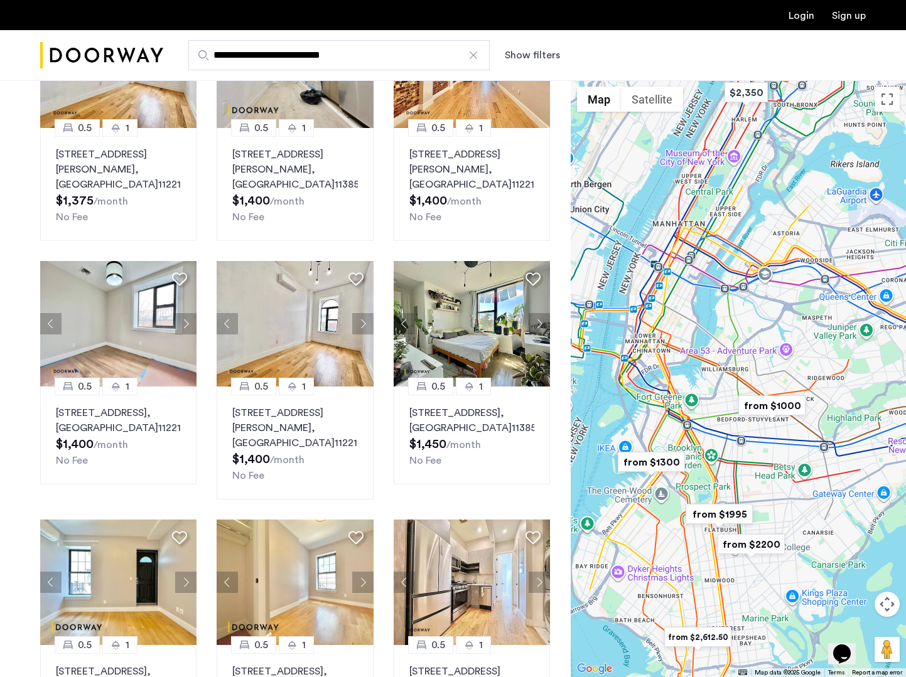
scroll to position [777, 0]
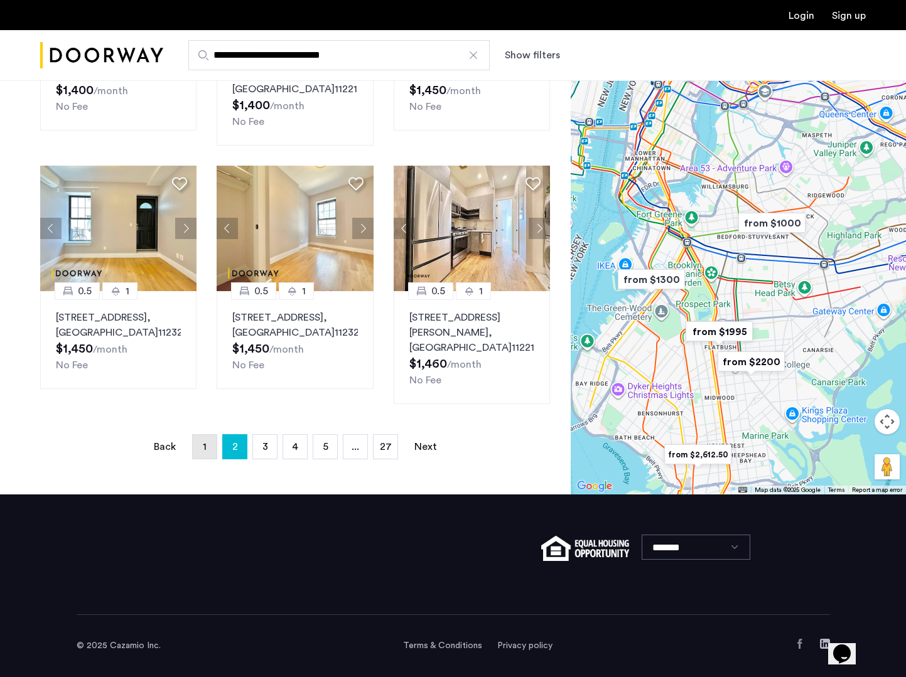
type input "**********"
click at [208, 450] on link "page 1" at bounding box center [205, 447] width 24 height 24
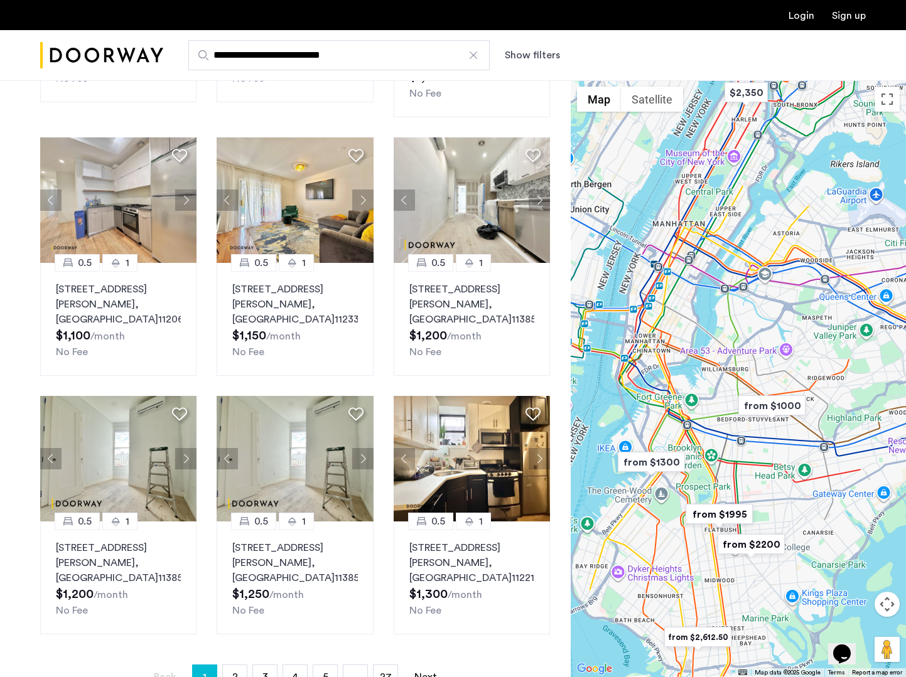
scroll to position [777, 0]
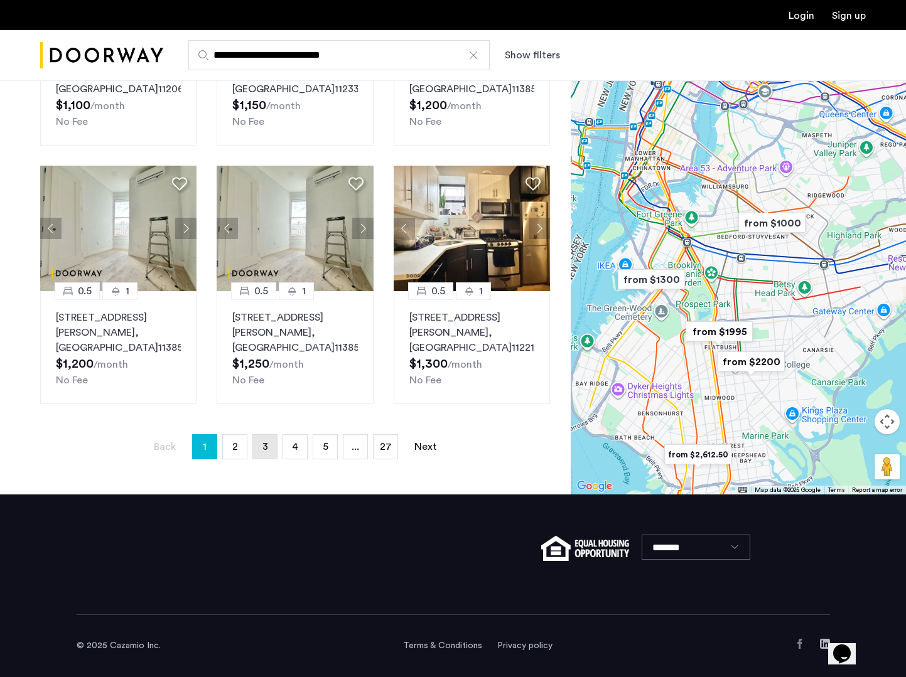
click at [268, 444] on link "page 3" at bounding box center [265, 447] width 24 height 24
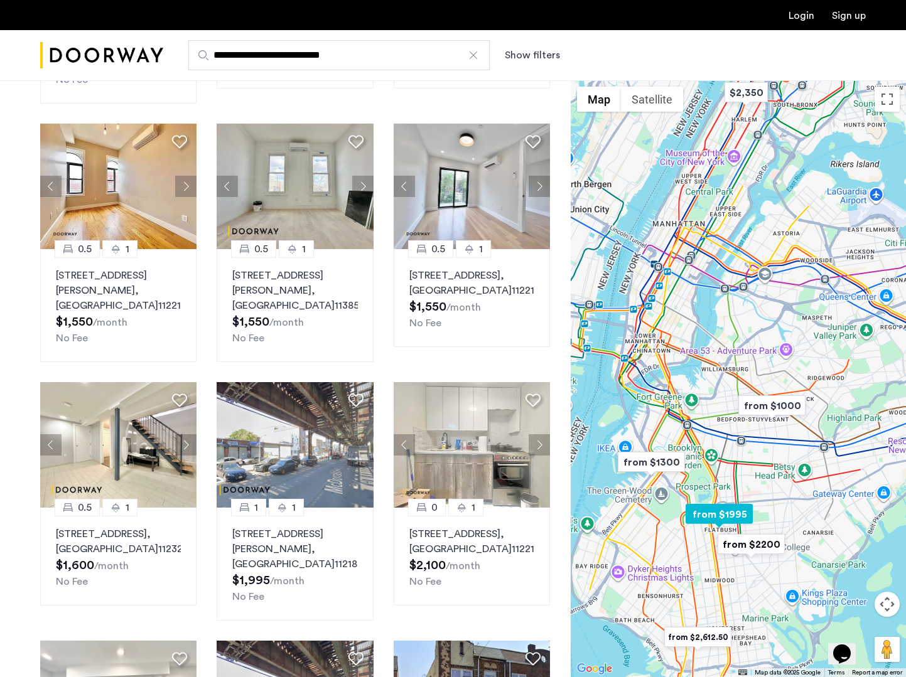
scroll to position [347, 0]
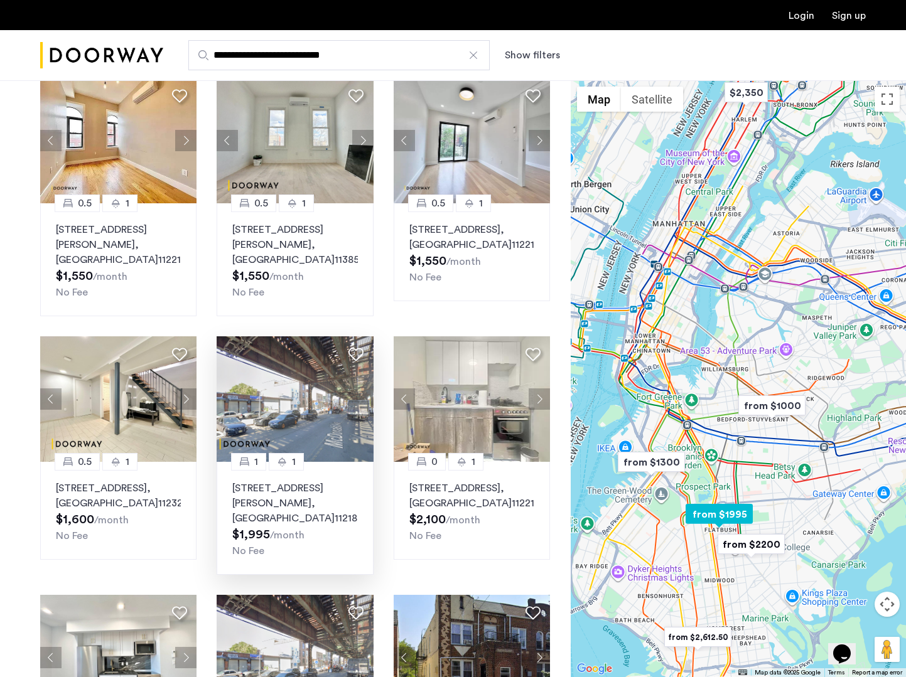
click at [252, 422] on img at bounding box center [295, 400] width 157 height 126
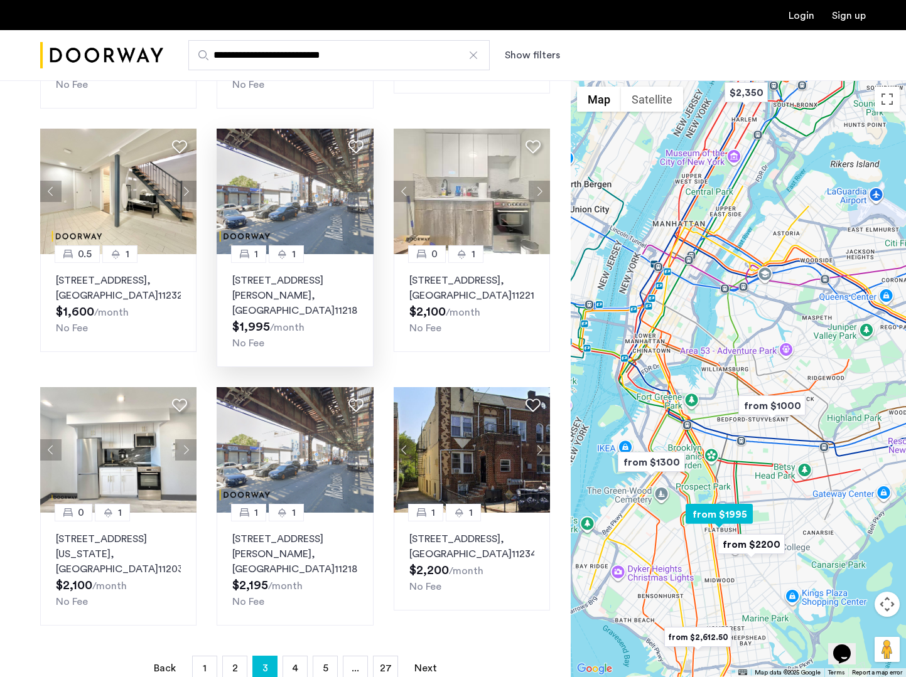
scroll to position [602, 0]
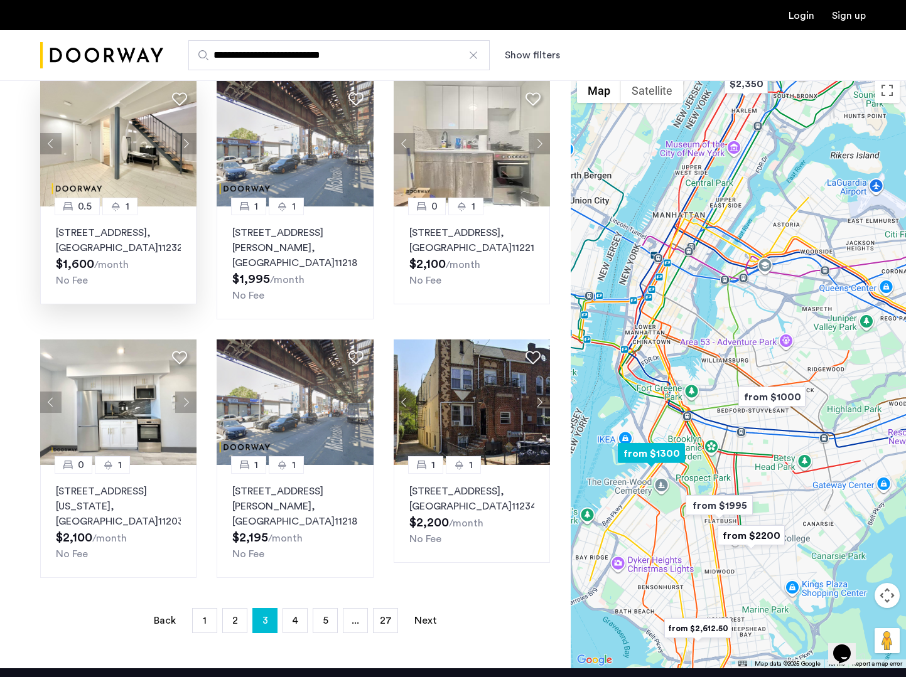
click at [152, 163] on img at bounding box center [118, 144] width 157 height 126
click at [149, 274] on div "No Fee" at bounding box center [118, 280] width 125 height 15
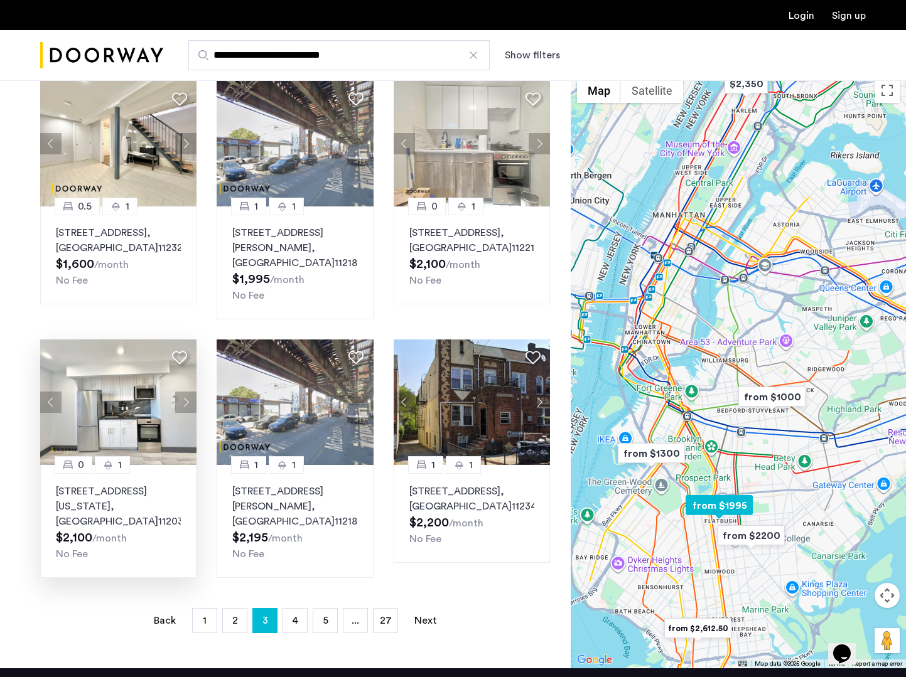
click at [120, 394] on img at bounding box center [118, 403] width 157 height 126
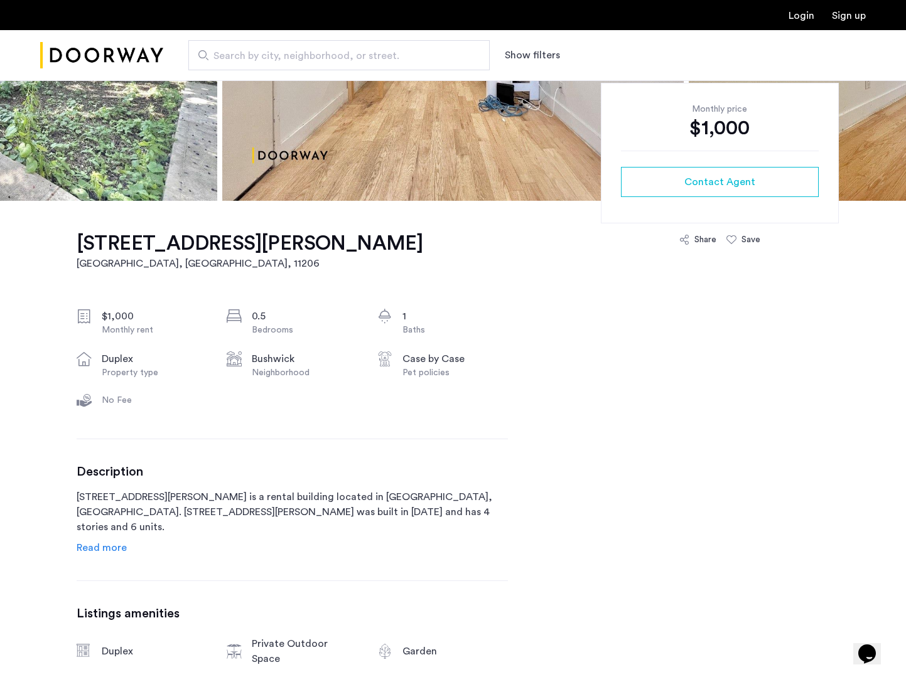
scroll to position [255, 0]
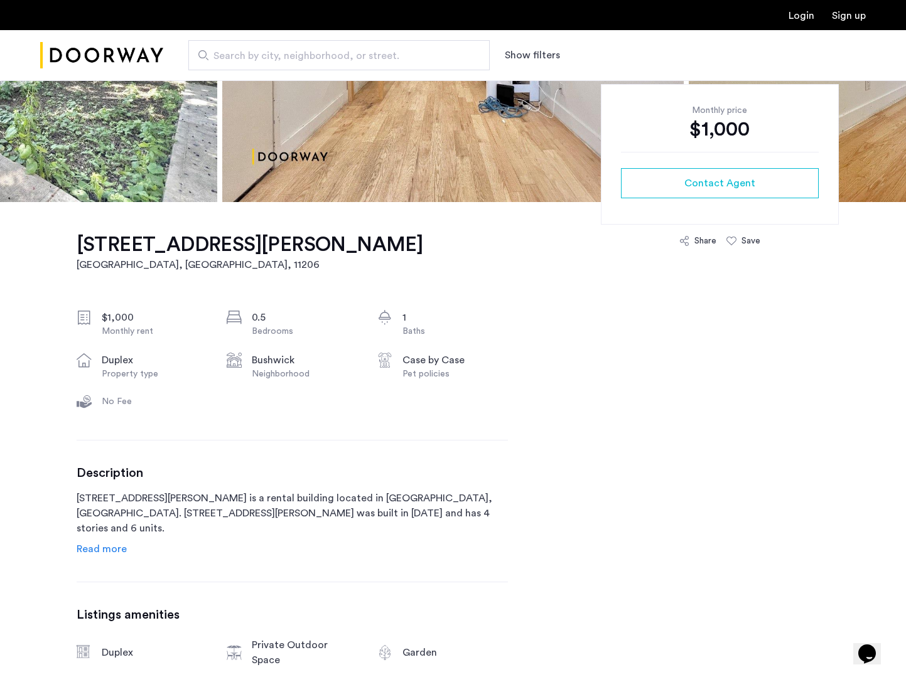
click at [109, 554] on span "Read more" at bounding box center [102, 549] width 50 height 10
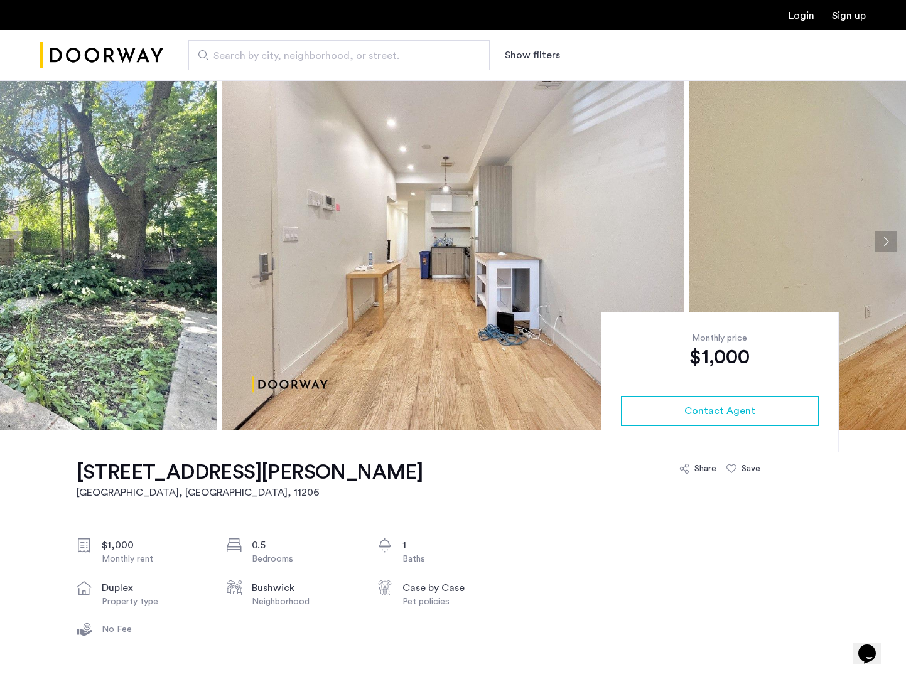
scroll to position [0, 0]
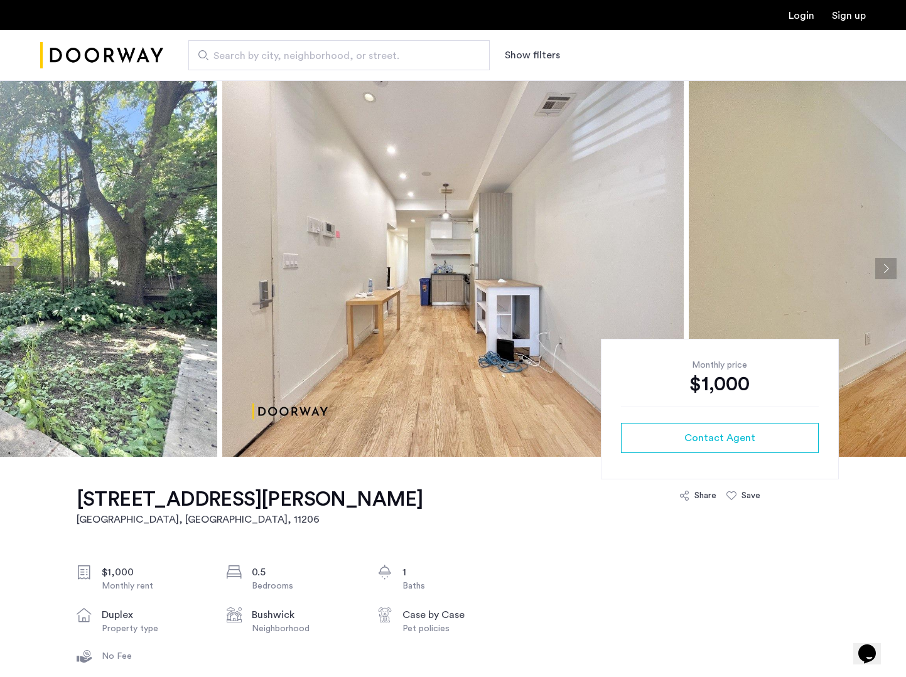
click at [876, 267] on button "Next apartment" at bounding box center [885, 268] width 21 height 21
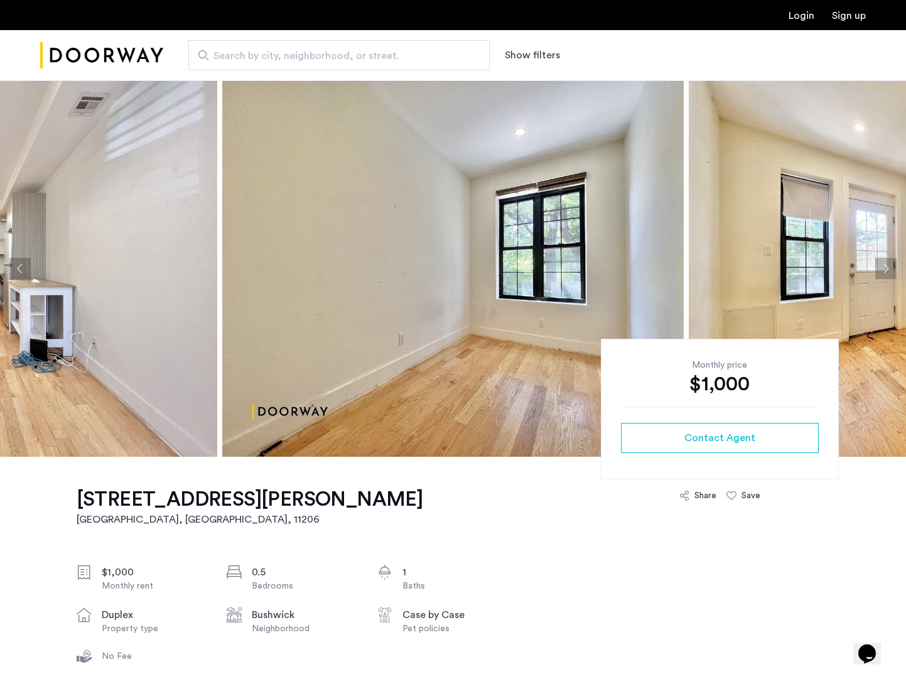
click at [876, 267] on button "Next apartment" at bounding box center [885, 268] width 21 height 21
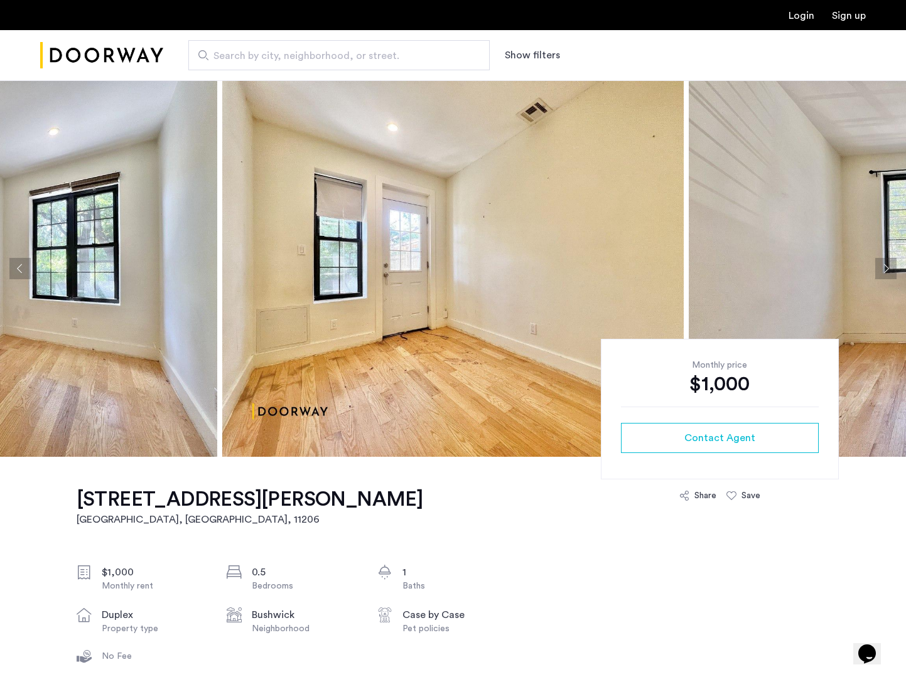
click at [876, 267] on button "Next apartment" at bounding box center [885, 268] width 21 height 21
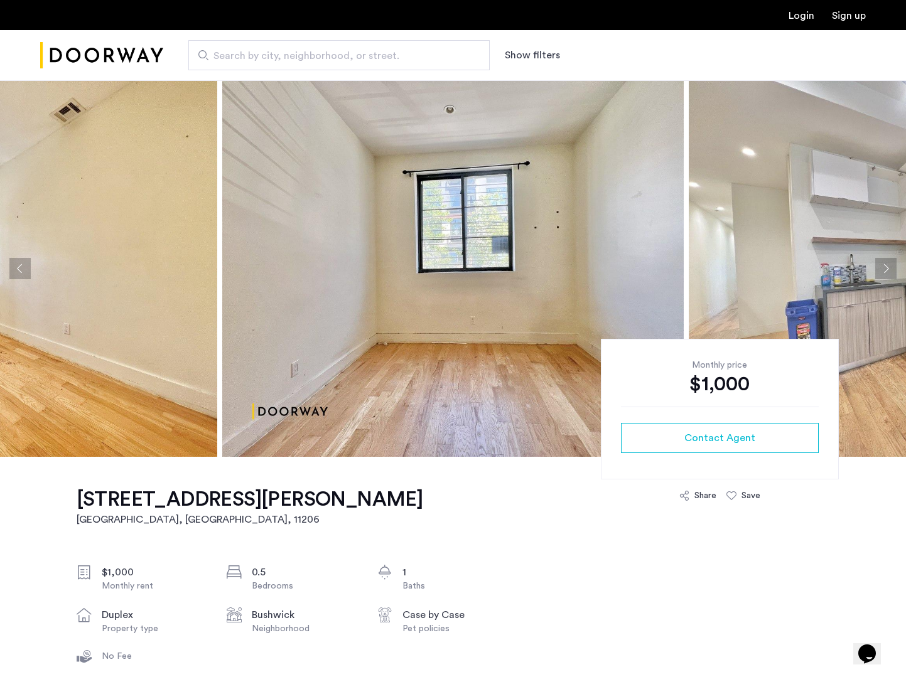
click at [876, 267] on button "Next apartment" at bounding box center [885, 268] width 21 height 21
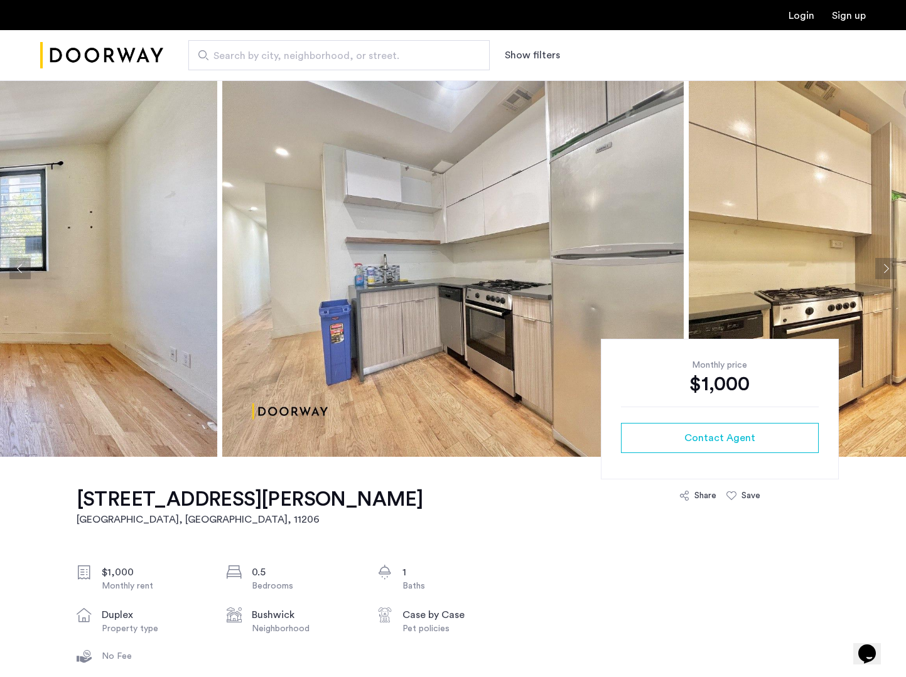
click at [876, 267] on button "Next apartment" at bounding box center [885, 268] width 21 height 21
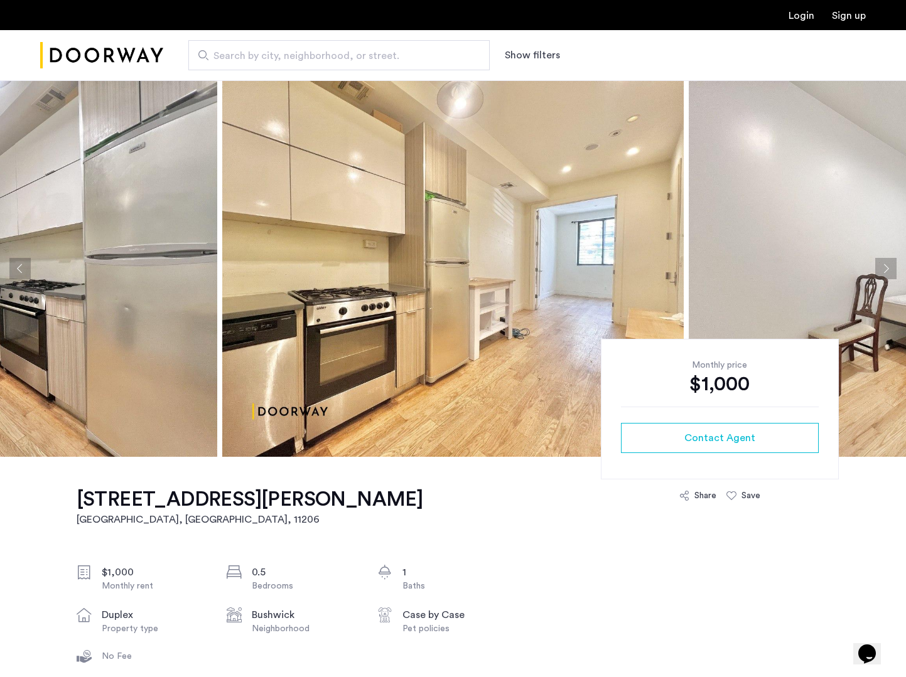
click at [876, 267] on button "Next apartment" at bounding box center [885, 268] width 21 height 21
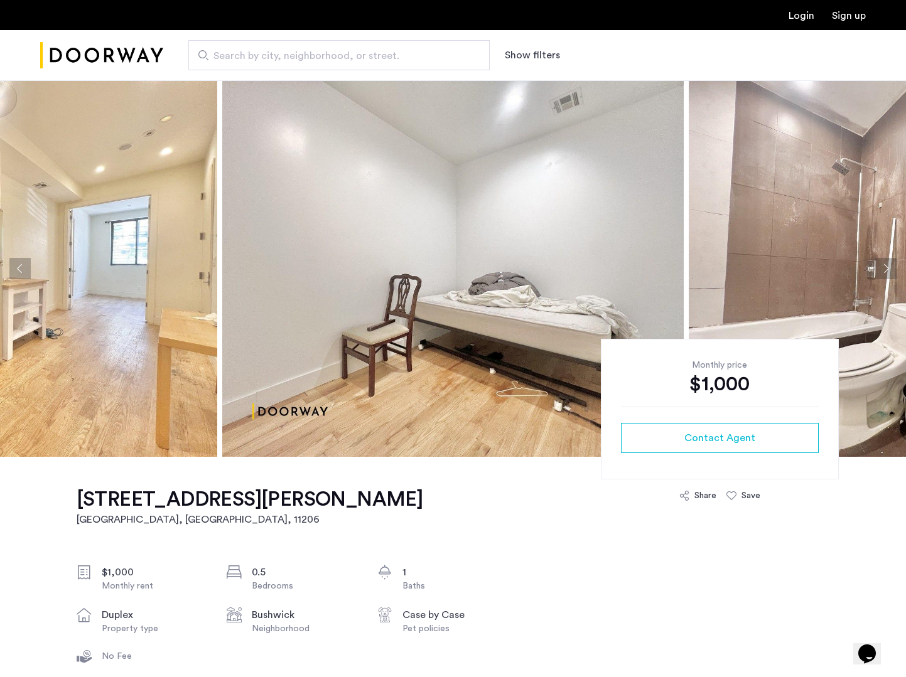
click at [876, 267] on button "Next apartment" at bounding box center [885, 268] width 21 height 21
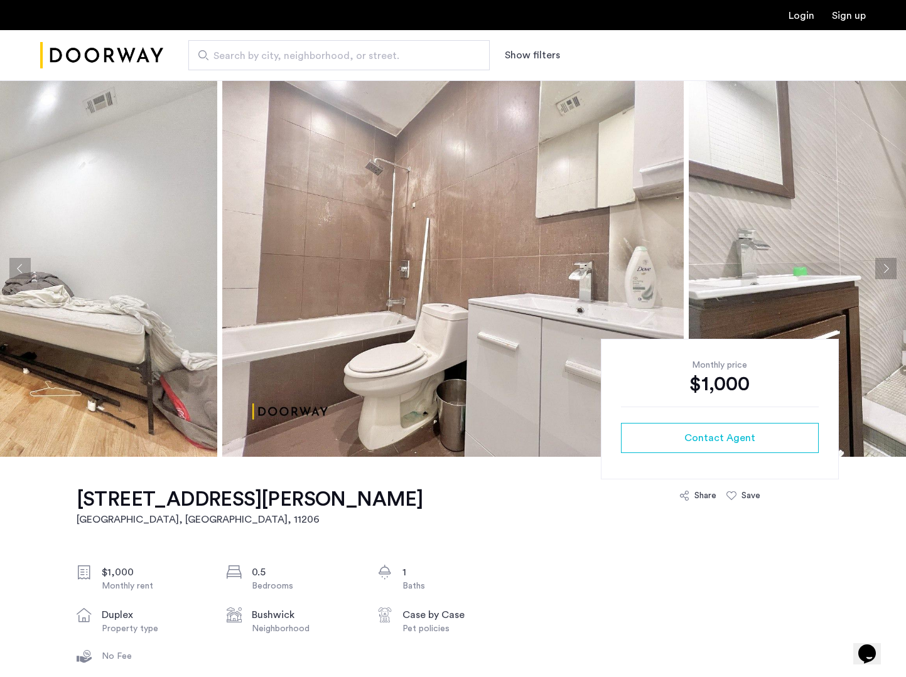
click at [876, 267] on button "Next apartment" at bounding box center [885, 268] width 21 height 21
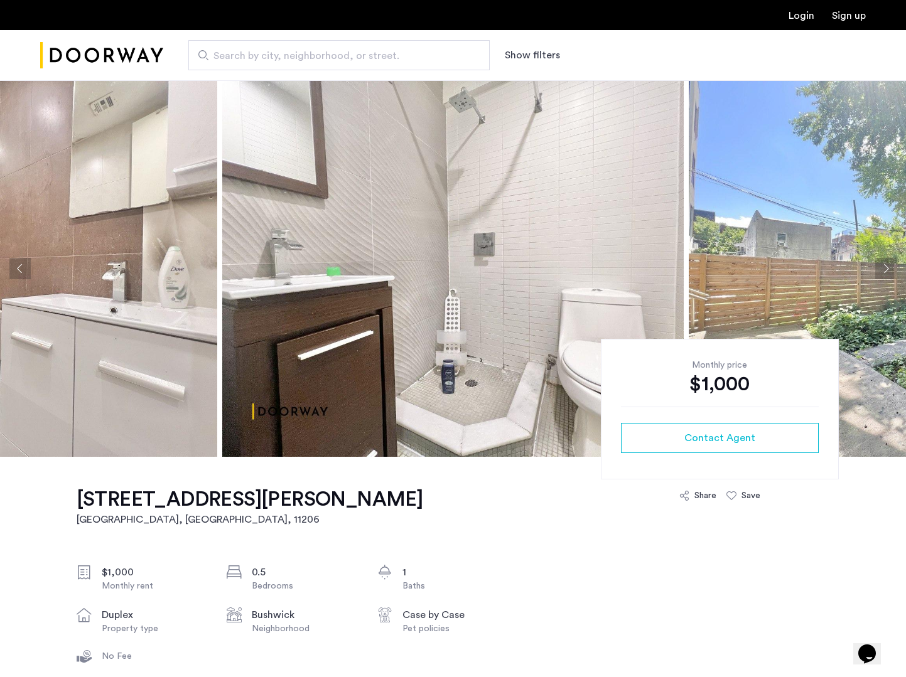
click at [876, 267] on button "Next apartment" at bounding box center [885, 268] width 21 height 21
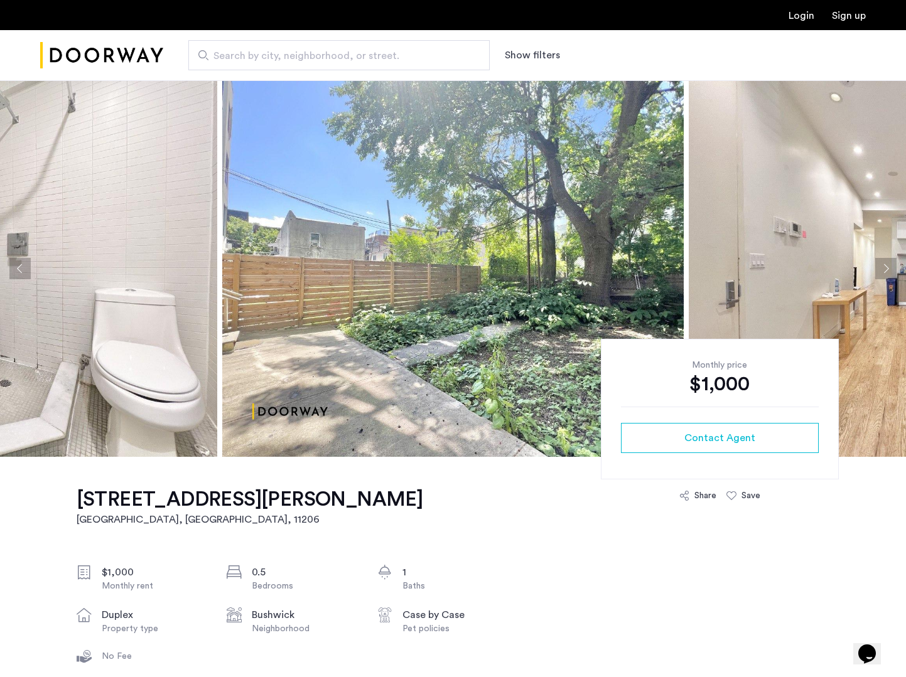
click at [876, 267] on button "Next apartment" at bounding box center [885, 268] width 21 height 21
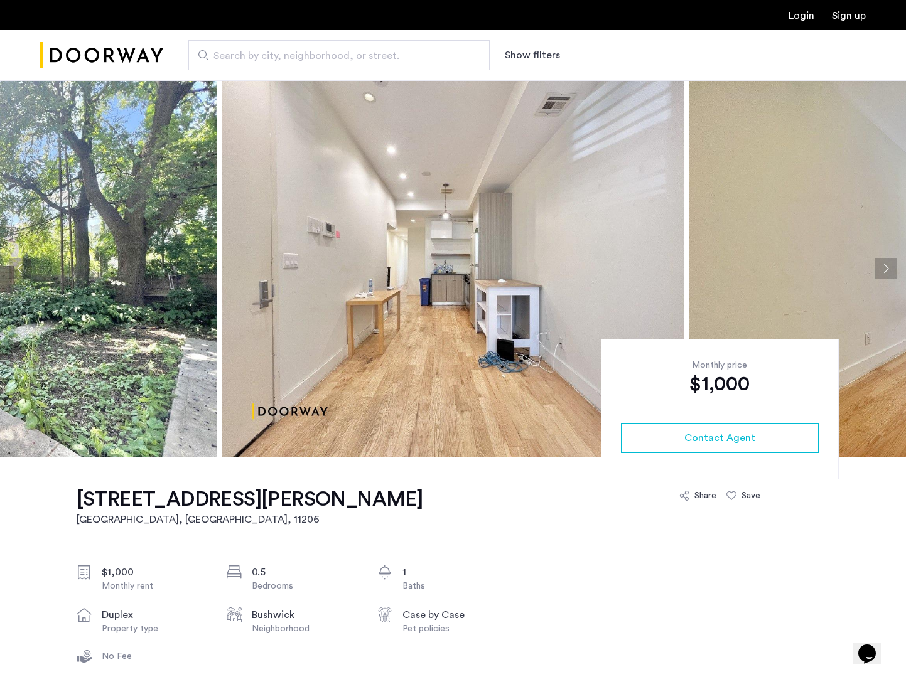
click at [876, 268] on button "Next apartment" at bounding box center [885, 268] width 21 height 21
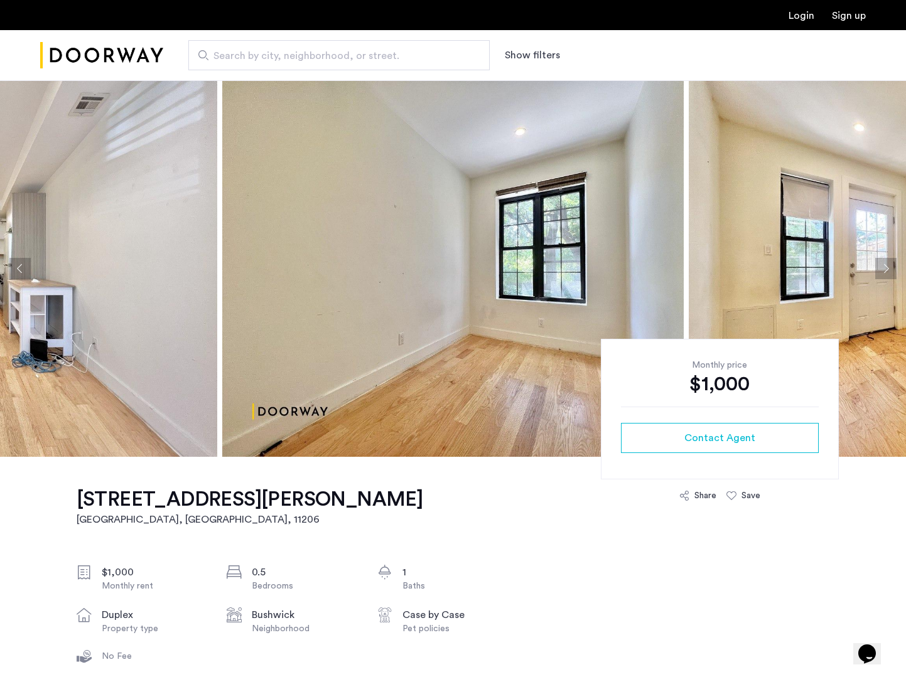
click at [875, 269] on button "Next apartment" at bounding box center [885, 268] width 21 height 21
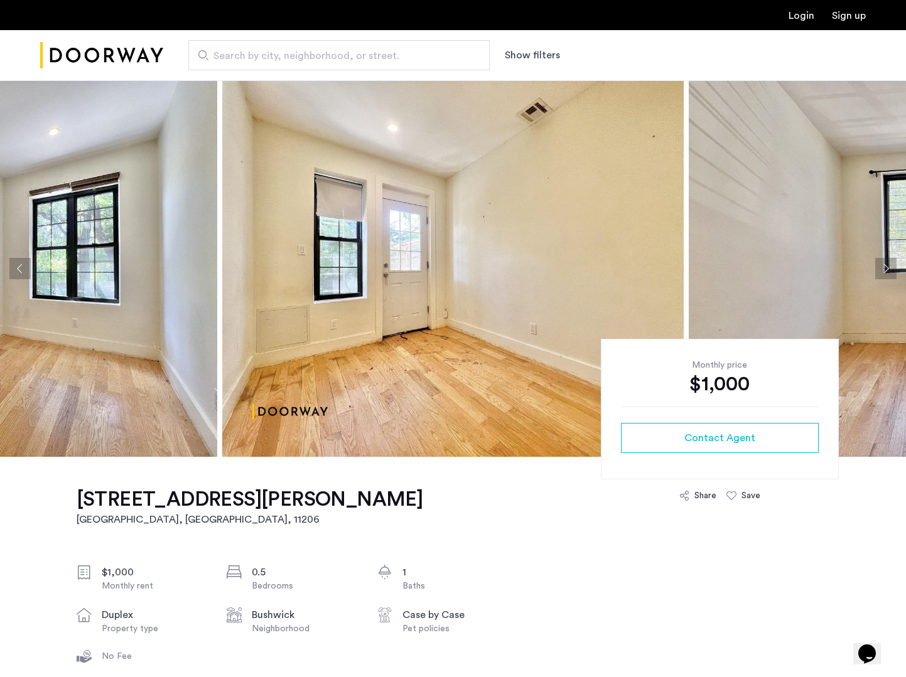
click at [875, 269] on button "Next apartment" at bounding box center [885, 268] width 21 height 21
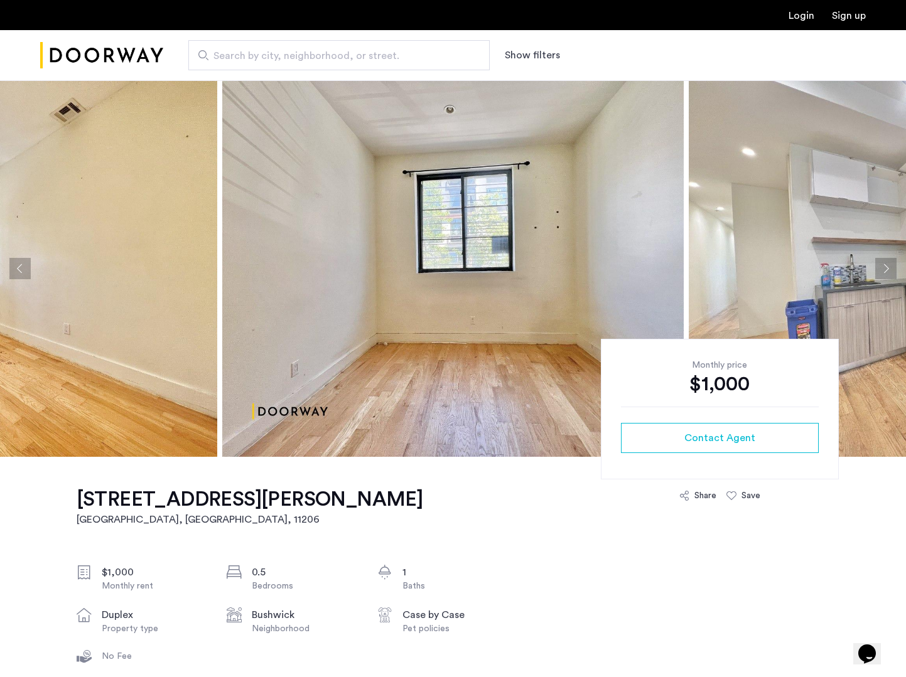
click at [875, 269] on img at bounding box center [919, 268] width 461 height 377
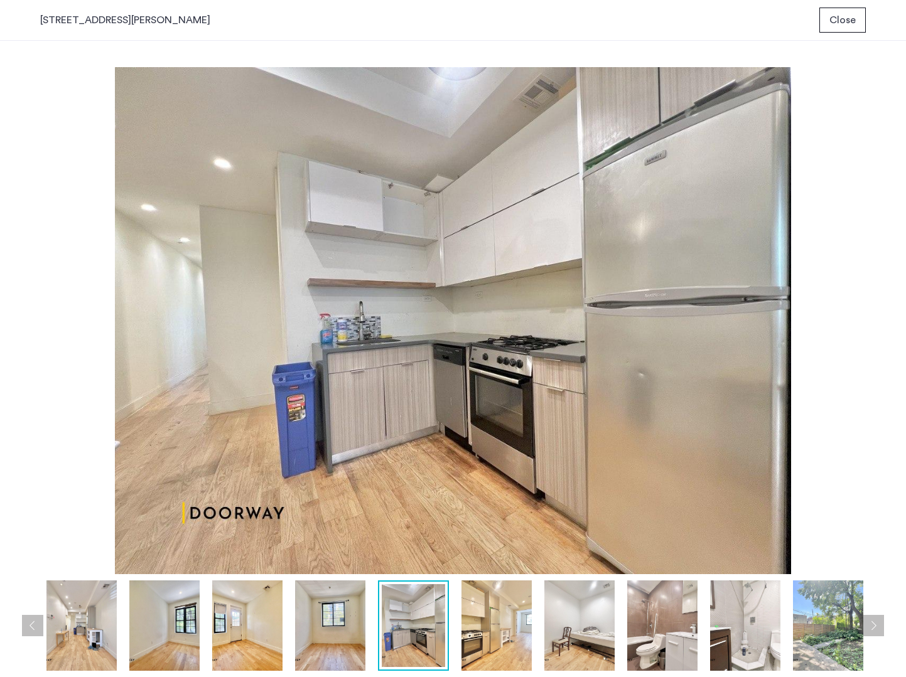
click at [830, 18] on span "Close" at bounding box center [842, 20] width 26 height 15
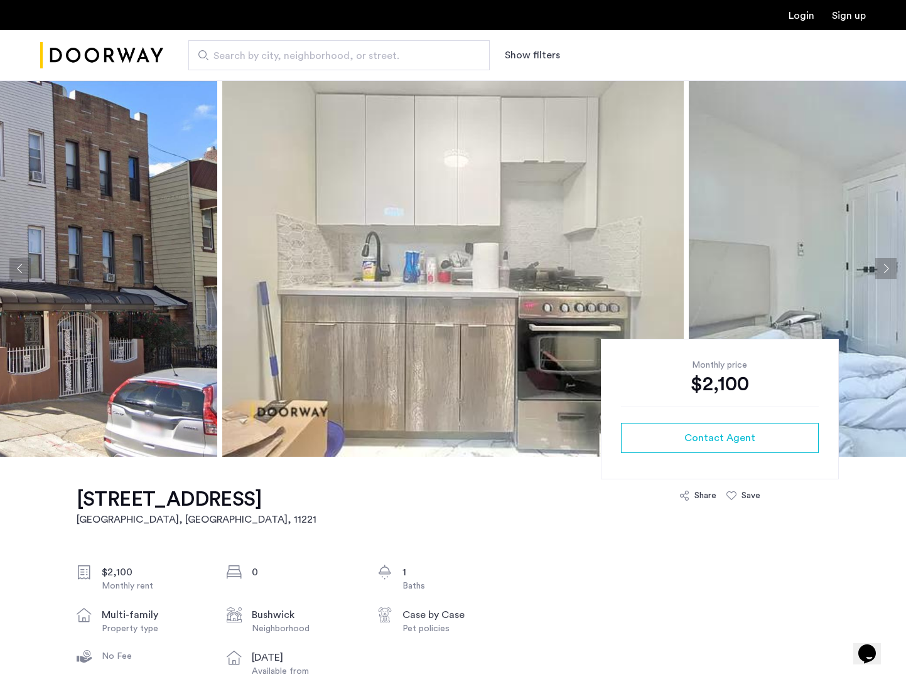
click at [880, 267] on button "Next apartment" at bounding box center [885, 268] width 21 height 21
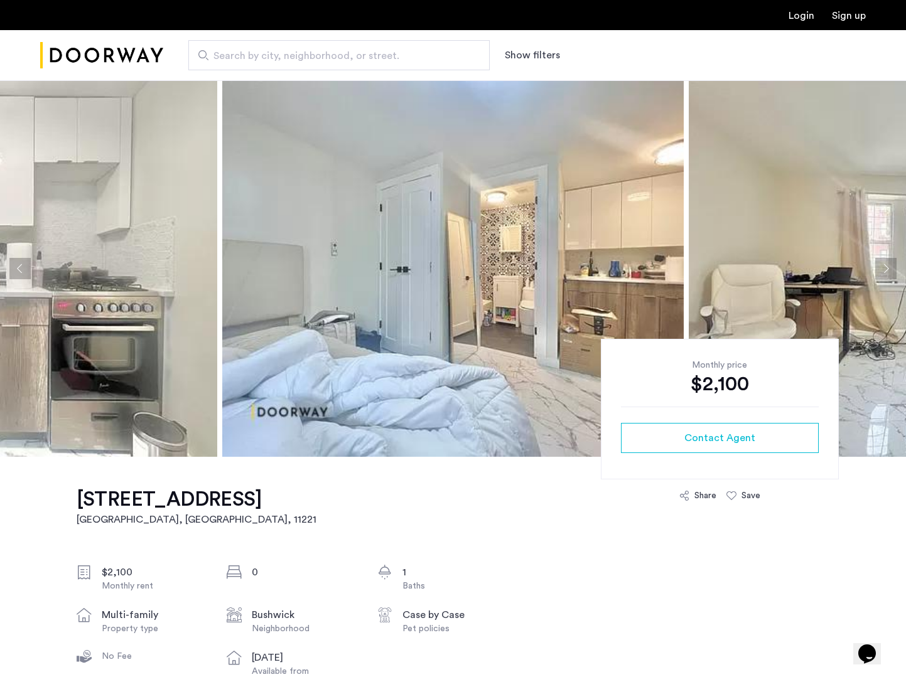
click at [879, 271] on button "Next apartment" at bounding box center [885, 268] width 21 height 21
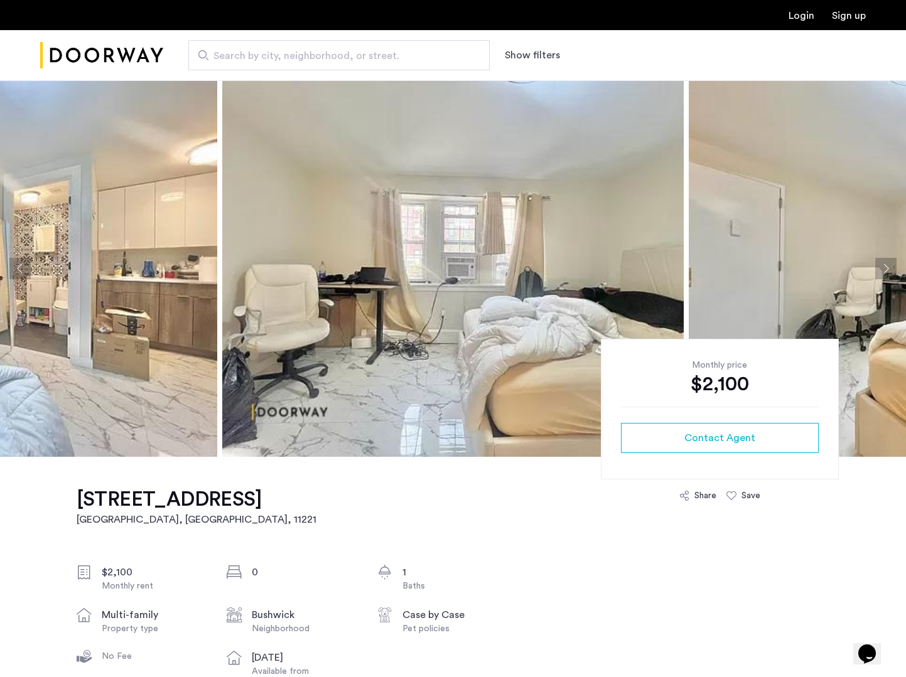
click at [878, 272] on button "Next apartment" at bounding box center [885, 268] width 21 height 21
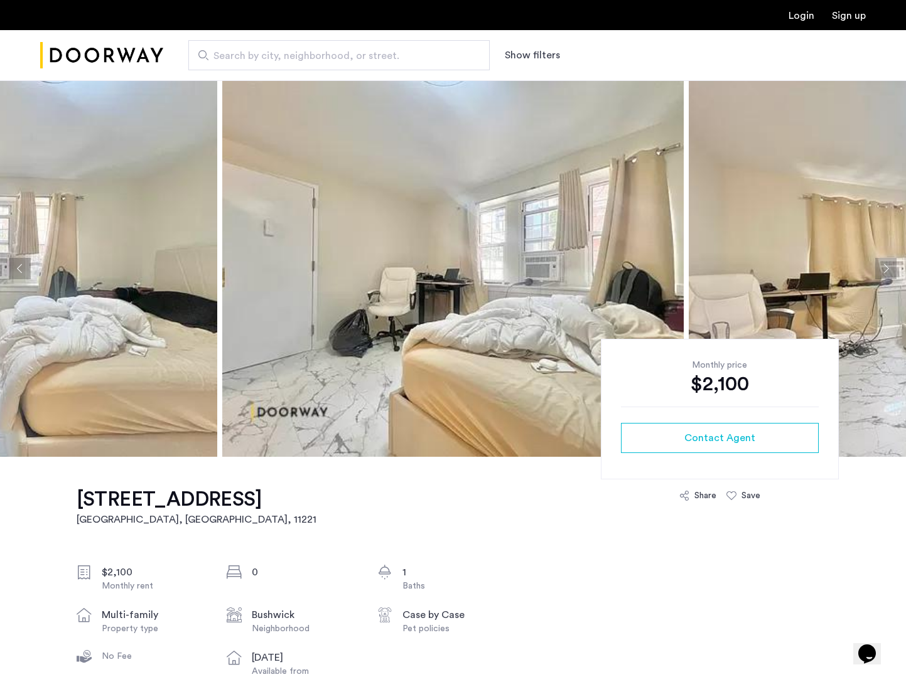
click at [877, 272] on button "Next apartment" at bounding box center [885, 268] width 21 height 21
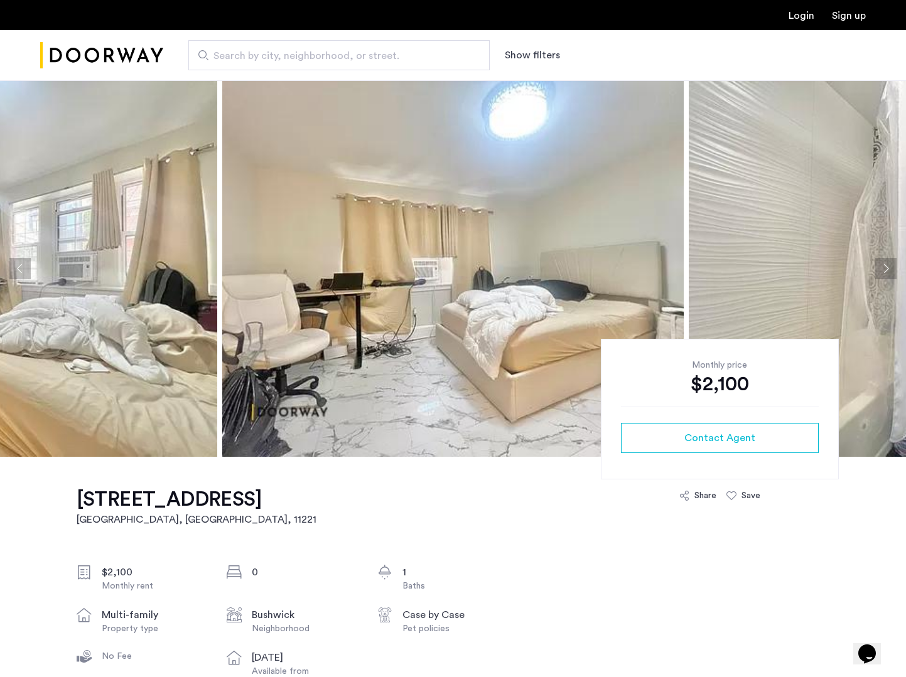
click at [876, 273] on button "Next apartment" at bounding box center [885, 268] width 21 height 21
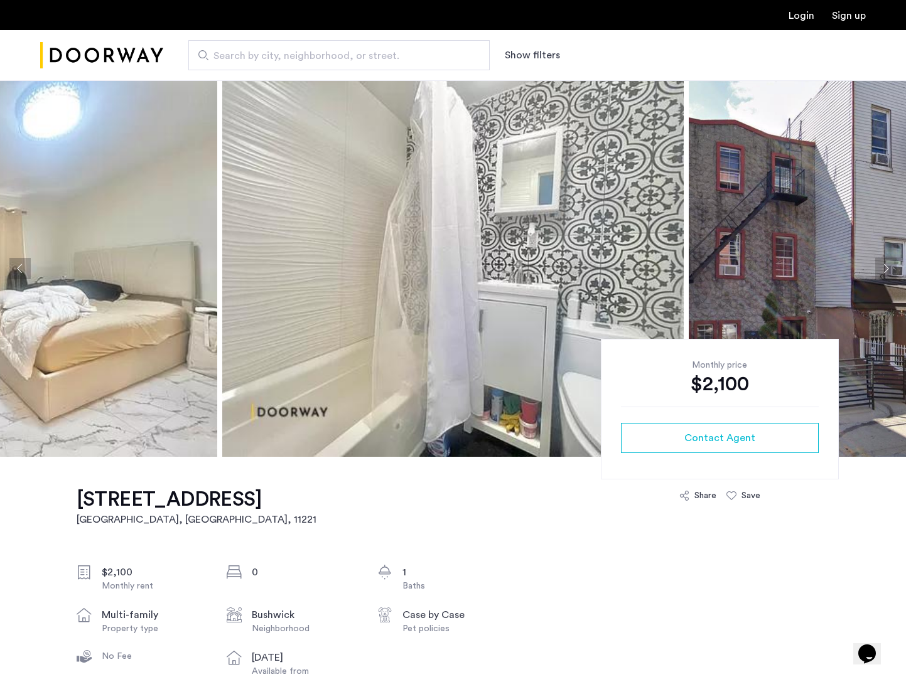
click at [876, 273] on button "Next apartment" at bounding box center [885, 268] width 21 height 21
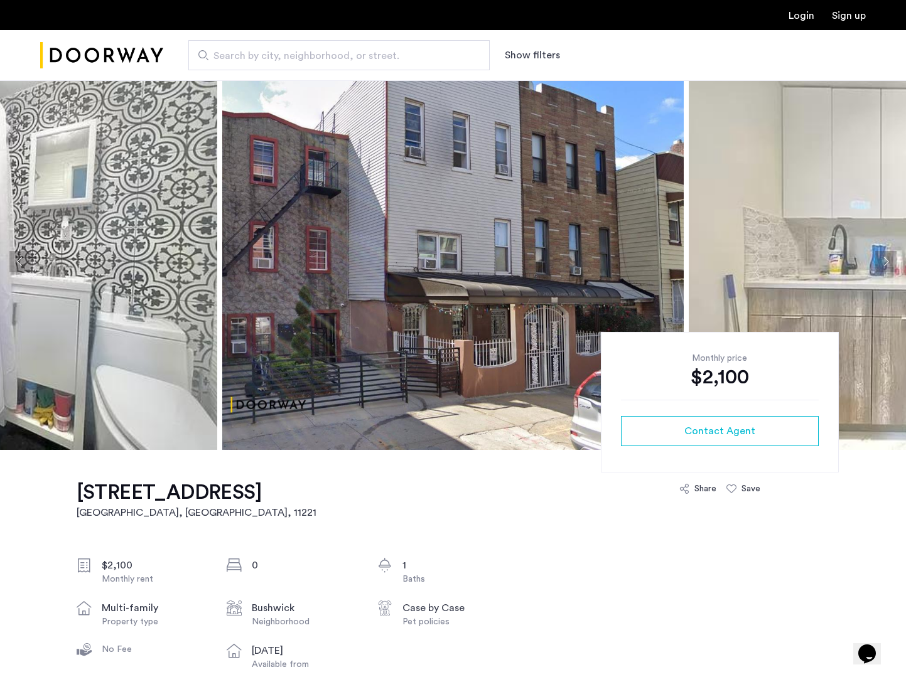
scroll to position [9, 0]
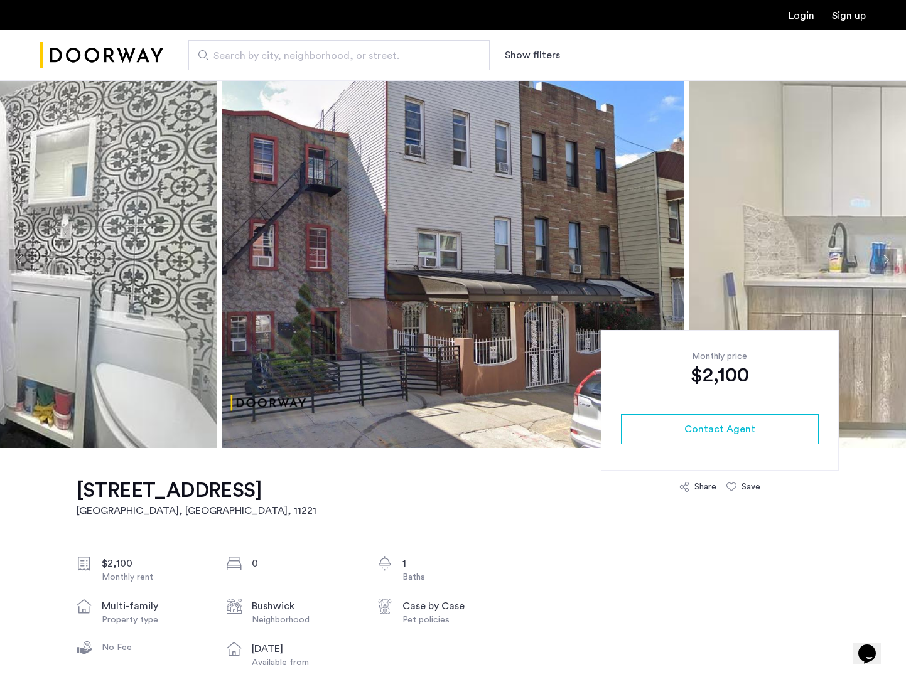
click at [885, 259] on button "Next apartment" at bounding box center [885, 259] width 21 height 21
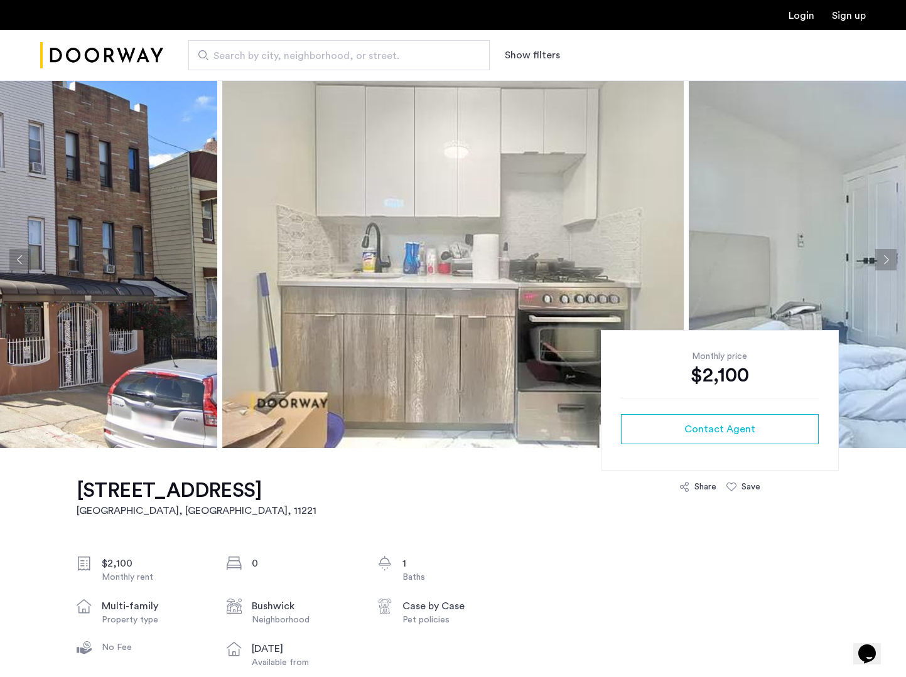
click at [884, 261] on button "Next apartment" at bounding box center [885, 259] width 21 height 21
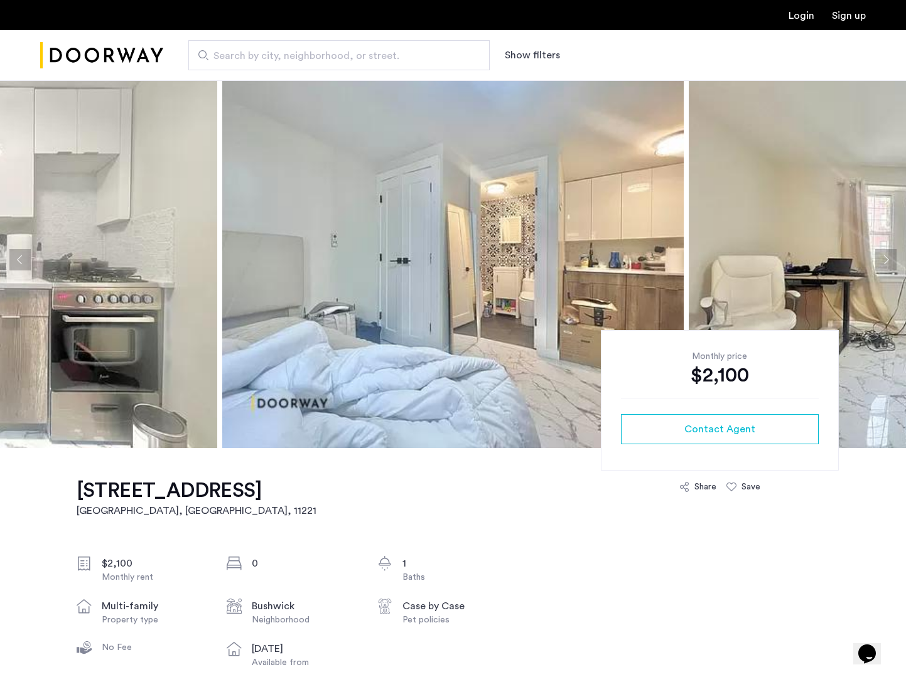
click at [883, 262] on button "Next apartment" at bounding box center [885, 259] width 21 height 21
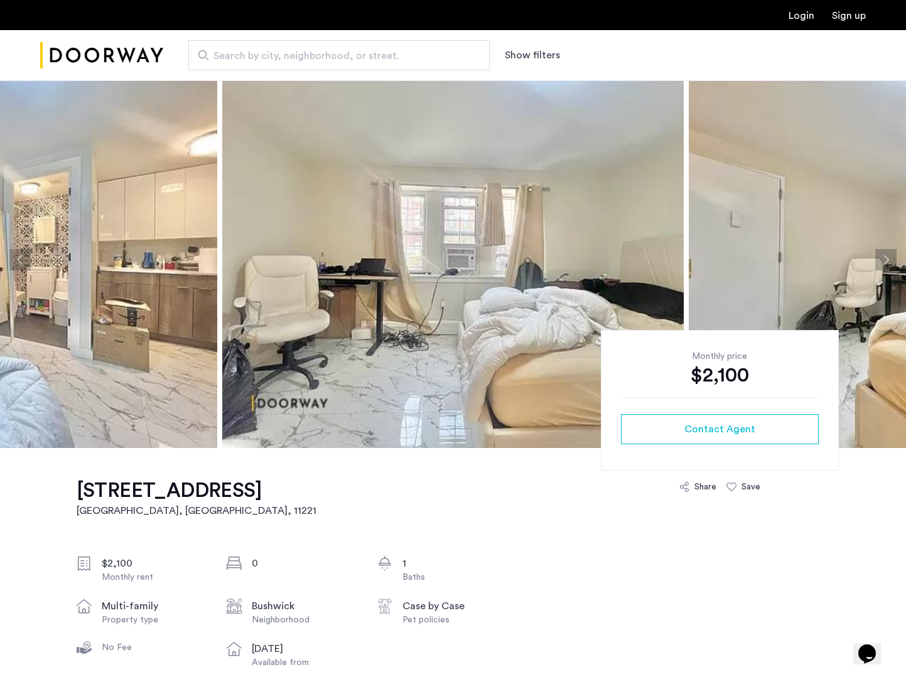
click at [883, 263] on button "Next apartment" at bounding box center [885, 259] width 21 height 21
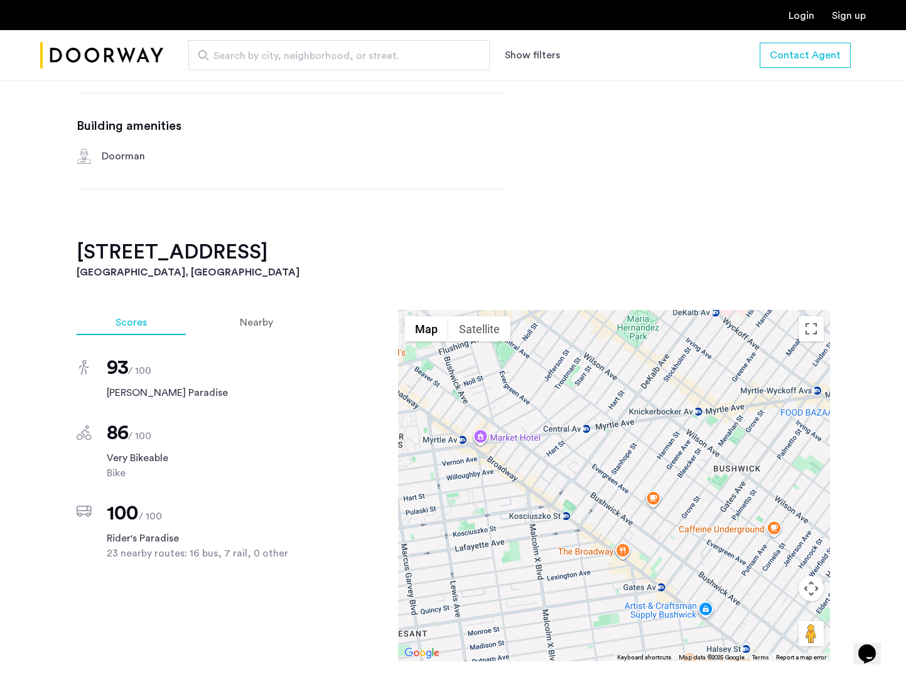
scroll to position [755, 0]
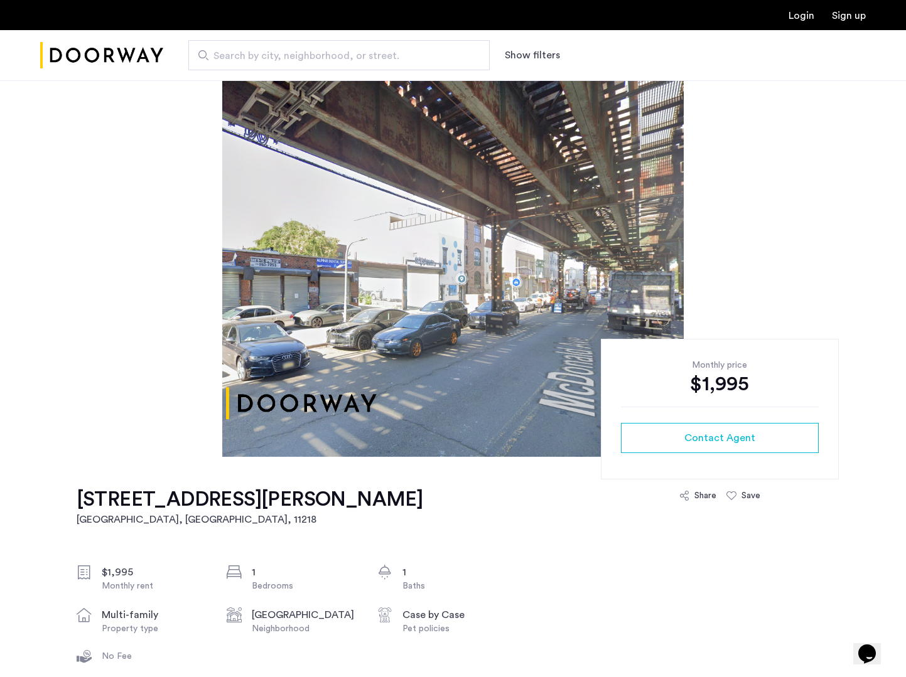
click at [708, 270] on div at bounding box center [453, 268] width 906 height 377
click at [621, 259] on img at bounding box center [452, 268] width 461 height 377
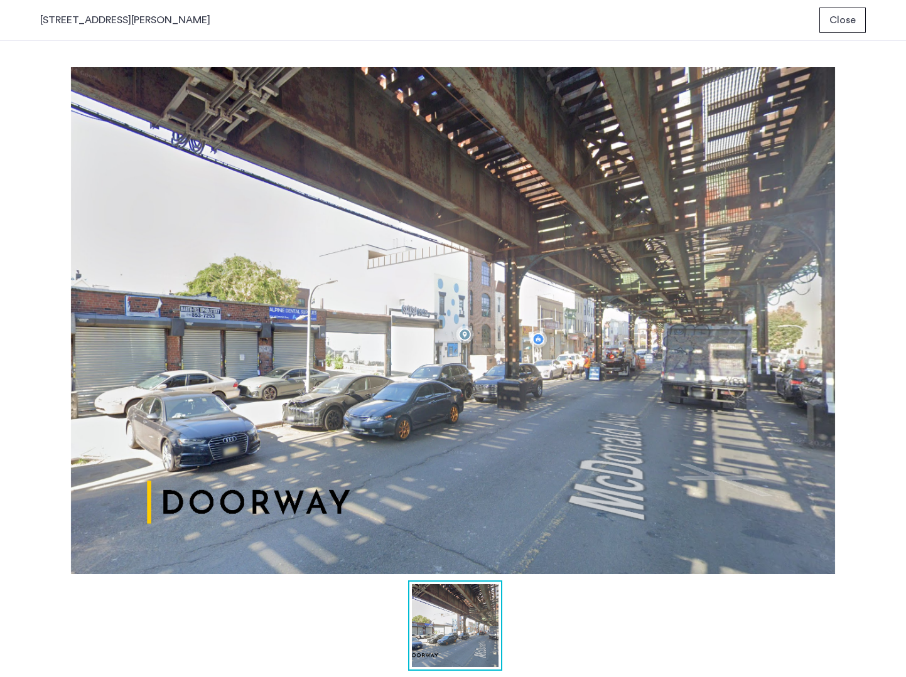
click at [814, 281] on img at bounding box center [453, 320] width 826 height 507
click at [836, 23] on span "Close" at bounding box center [842, 20] width 26 height 15
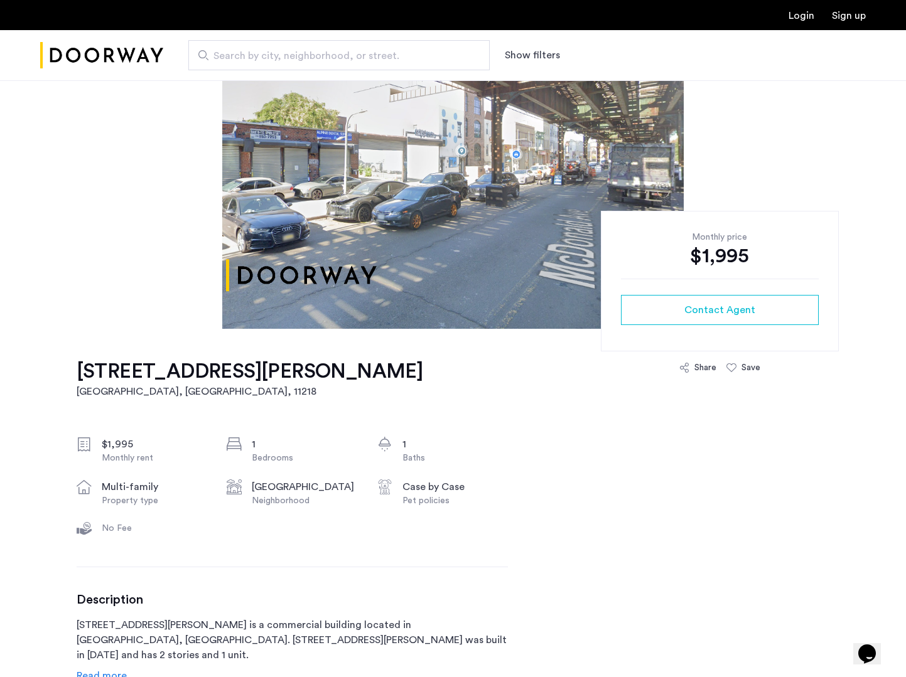
scroll to position [126, 0]
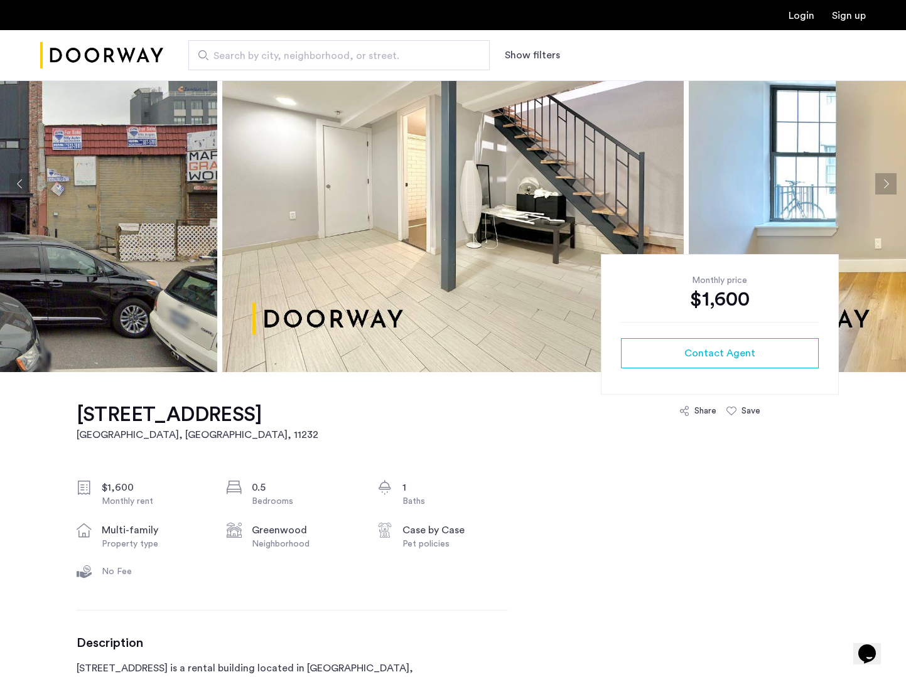
scroll to position [85, 0]
click at [892, 192] on button "Next apartment" at bounding box center [885, 183] width 21 height 21
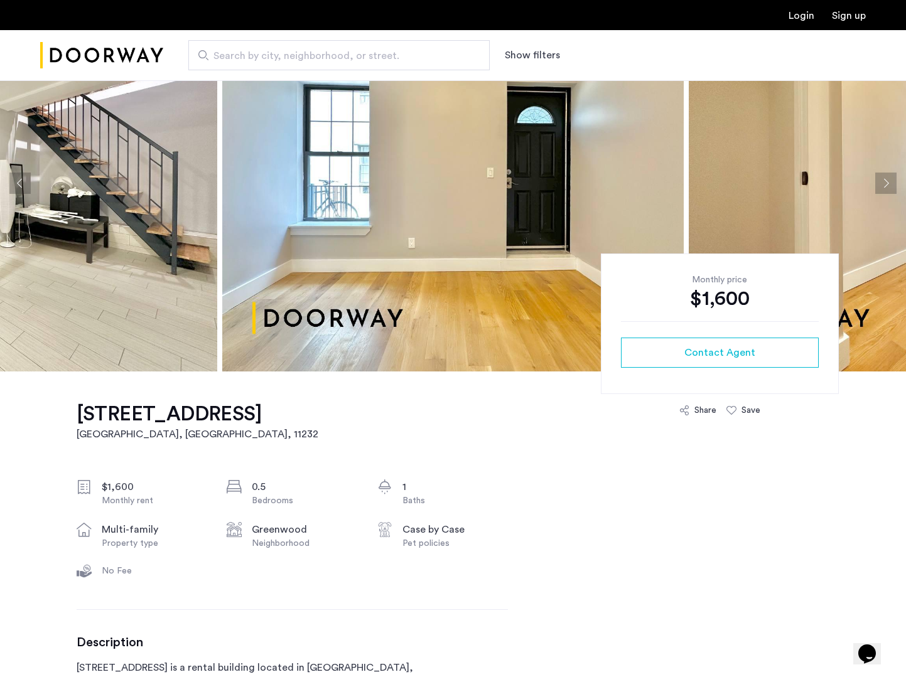
click at [890, 194] on img at bounding box center [919, 183] width 461 height 377
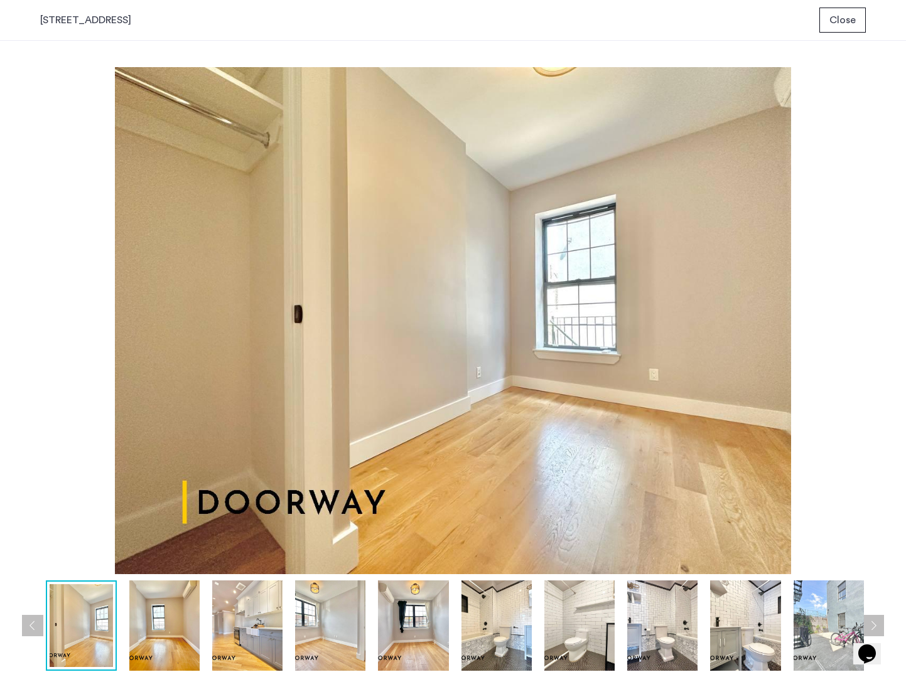
scroll to position [0, 0]
click at [28, 622] on button "Previous apartment" at bounding box center [32, 625] width 21 height 21
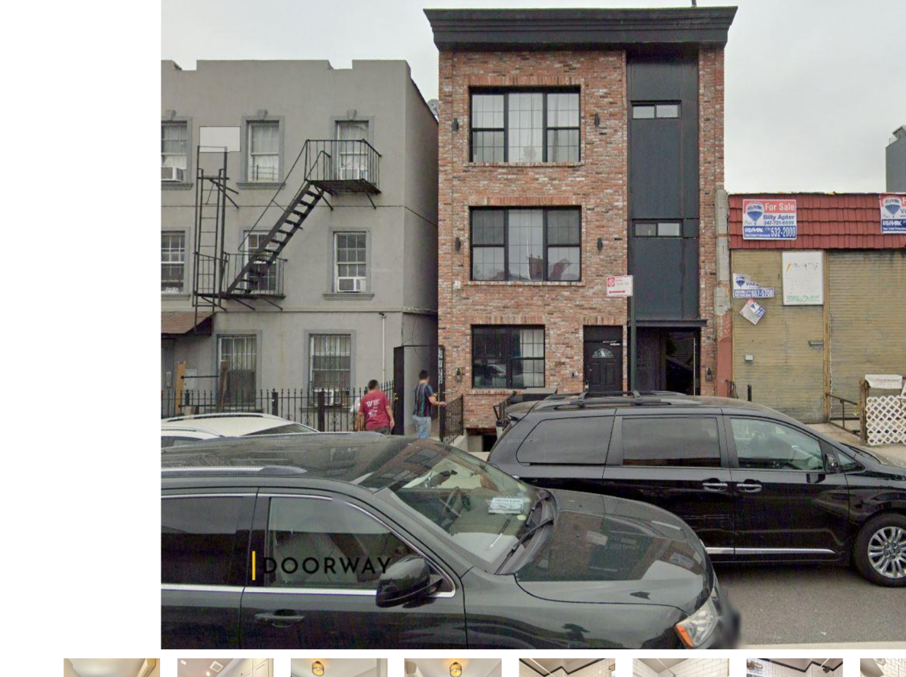
click at [90, 327] on img at bounding box center [453, 320] width 826 height 507
click at [90, 328] on img at bounding box center [453, 320] width 826 height 507
click at [99, 304] on img at bounding box center [453, 320] width 826 height 507
click at [63, 122] on img at bounding box center [453, 320] width 826 height 507
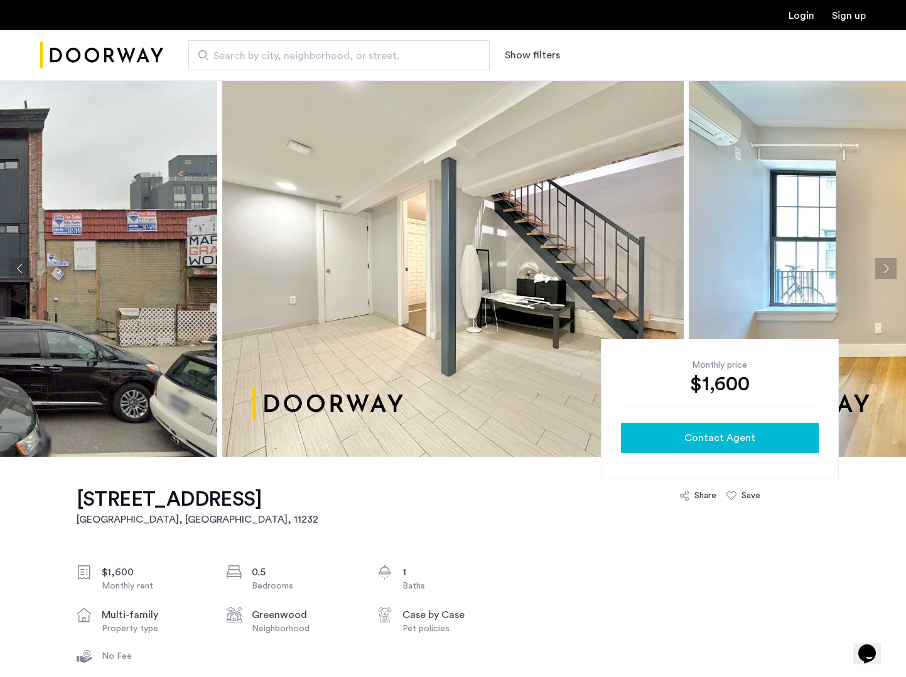
click at [649, 439] on div "Contact Agent" at bounding box center [720, 438] width 178 height 15
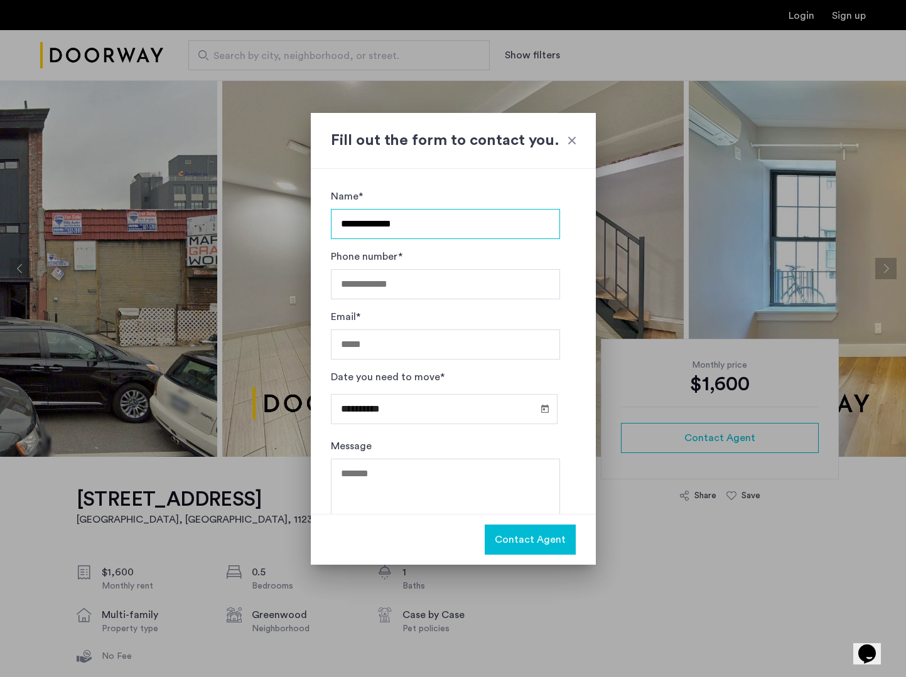
type input "**********"
click at [348, 279] on input "Phone number*" at bounding box center [445, 284] width 229 height 30
type input "**********"
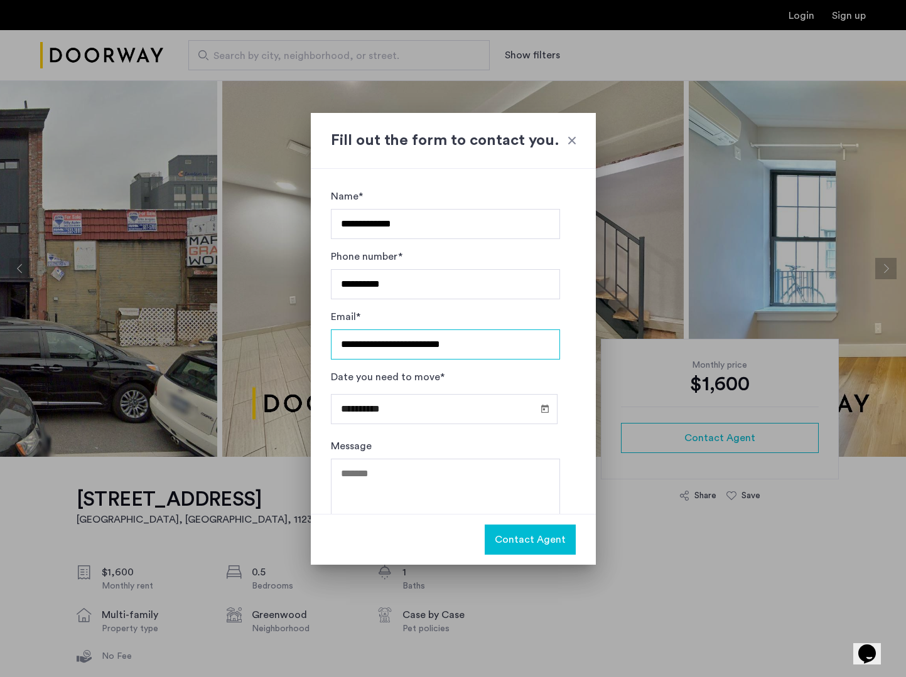
click at [454, 342] on input "**********" at bounding box center [445, 345] width 229 height 30
click at [454, 343] on input "**********" at bounding box center [445, 345] width 229 height 30
type input "**********"
click at [539, 412] on span "Open calendar" at bounding box center [545, 409] width 30 height 30
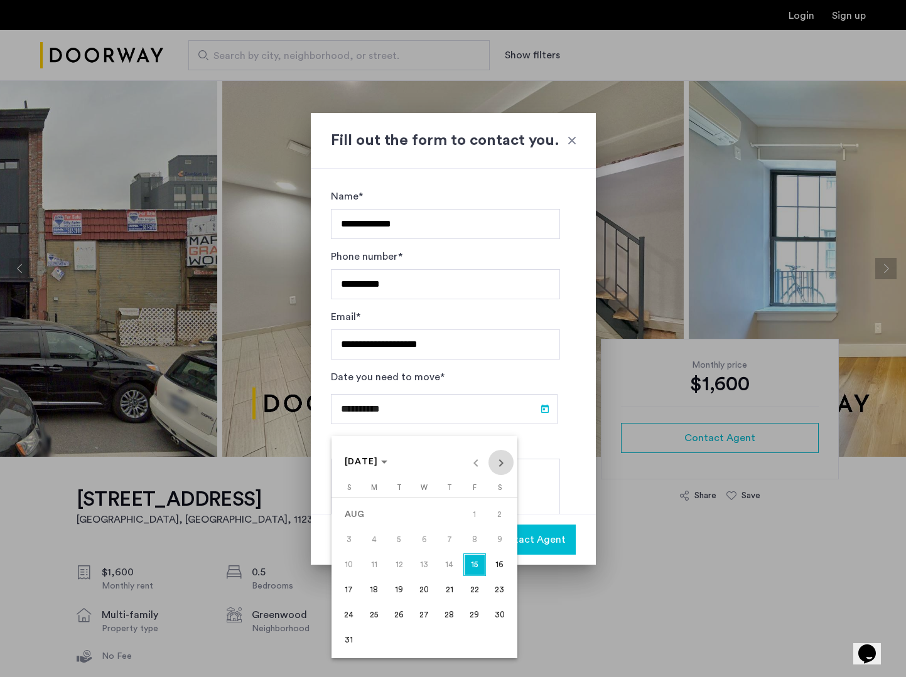
click at [500, 470] on span "Next month" at bounding box center [500, 462] width 25 height 25
click at [365, 544] on span "1" at bounding box center [374, 540] width 23 height 23
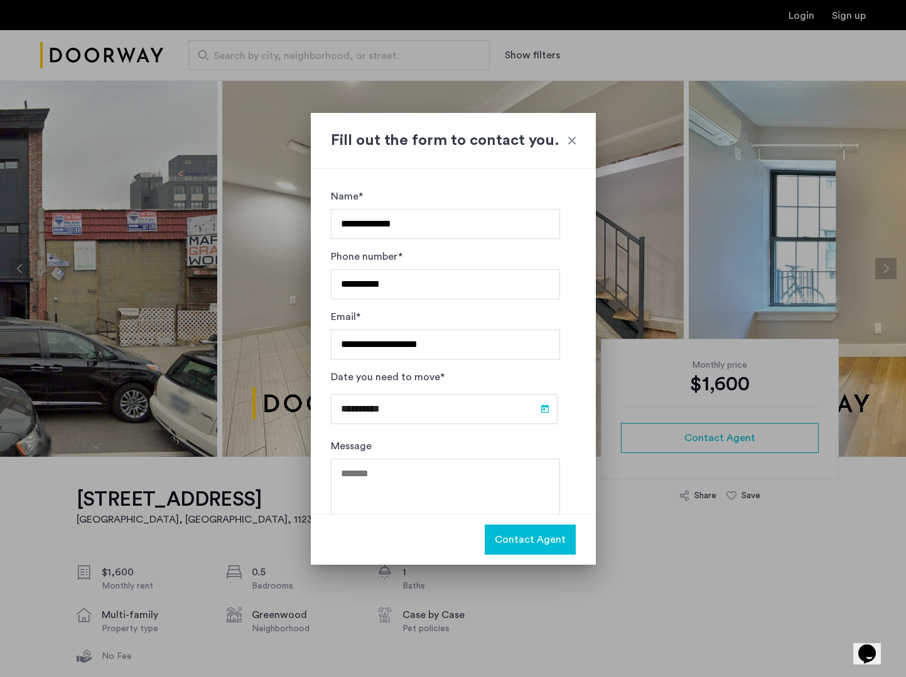
type input "**********"
click at [515, 541] on span "Contact Agent" at bounding box center [530, 539] width 71 height 15
